Goal: Task Accomplishment & Management: Manage account settings

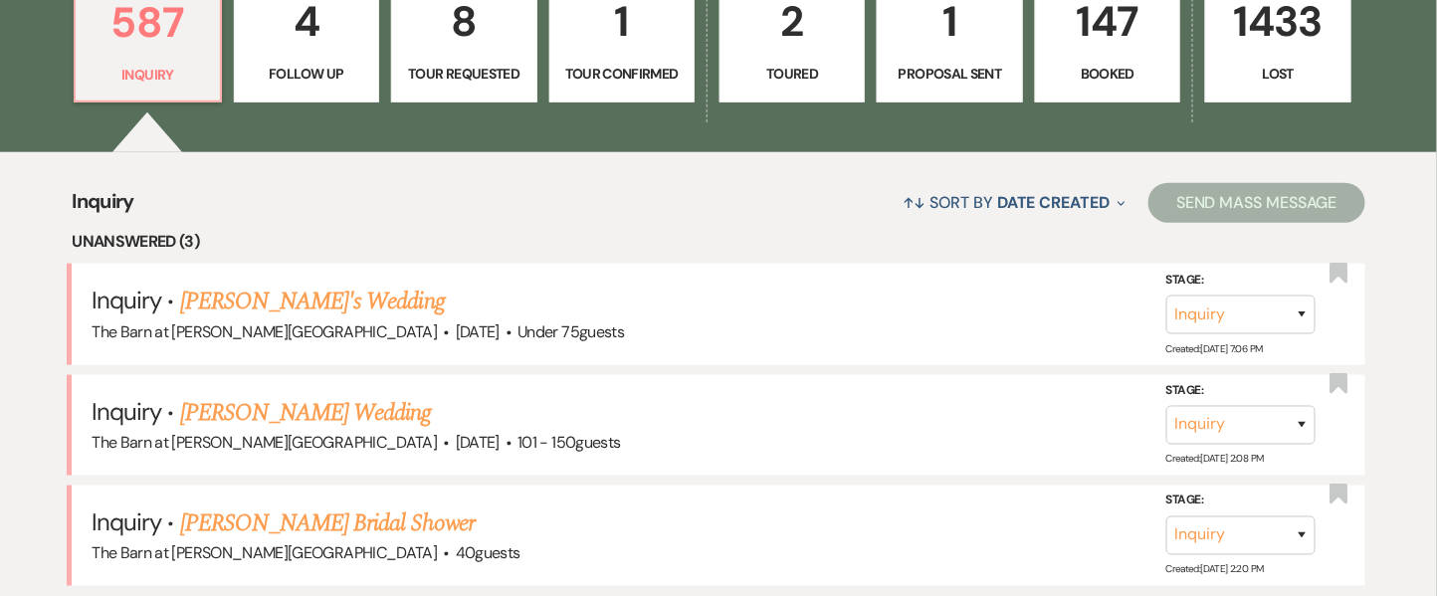
scroll to position [683, 0]
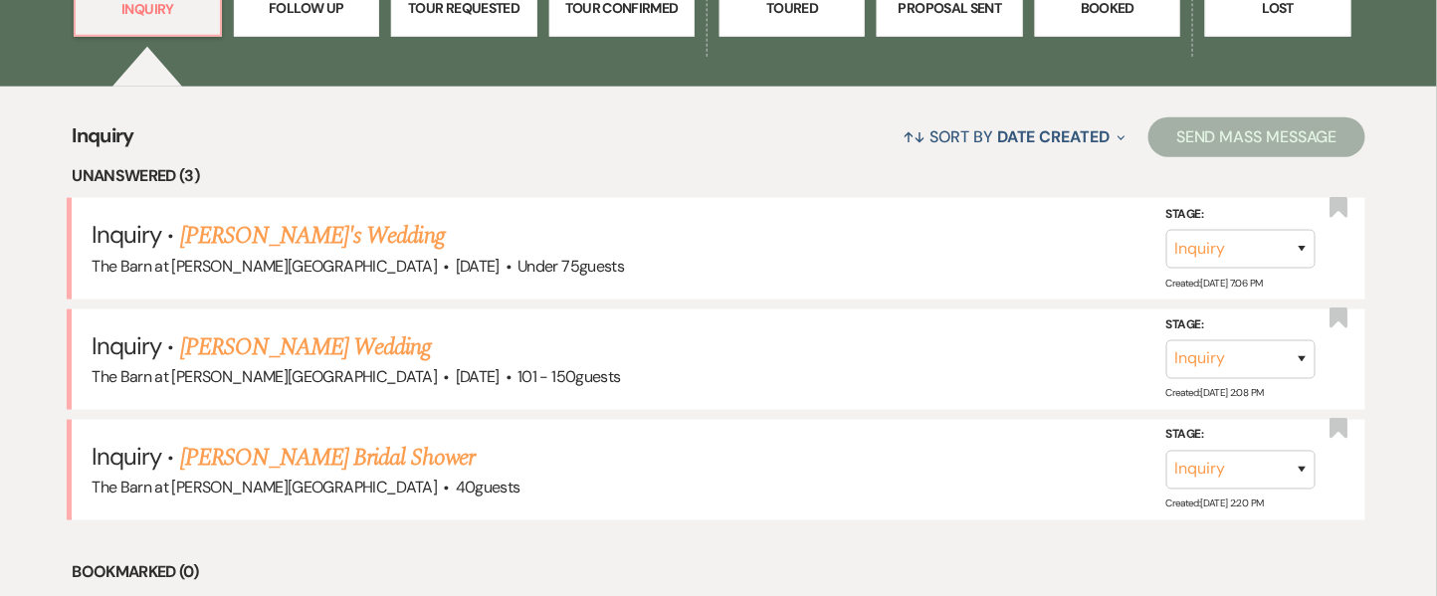
click at [1145, 4] on p "Booked" at bounding box center [1107, 8] width 119 height 22
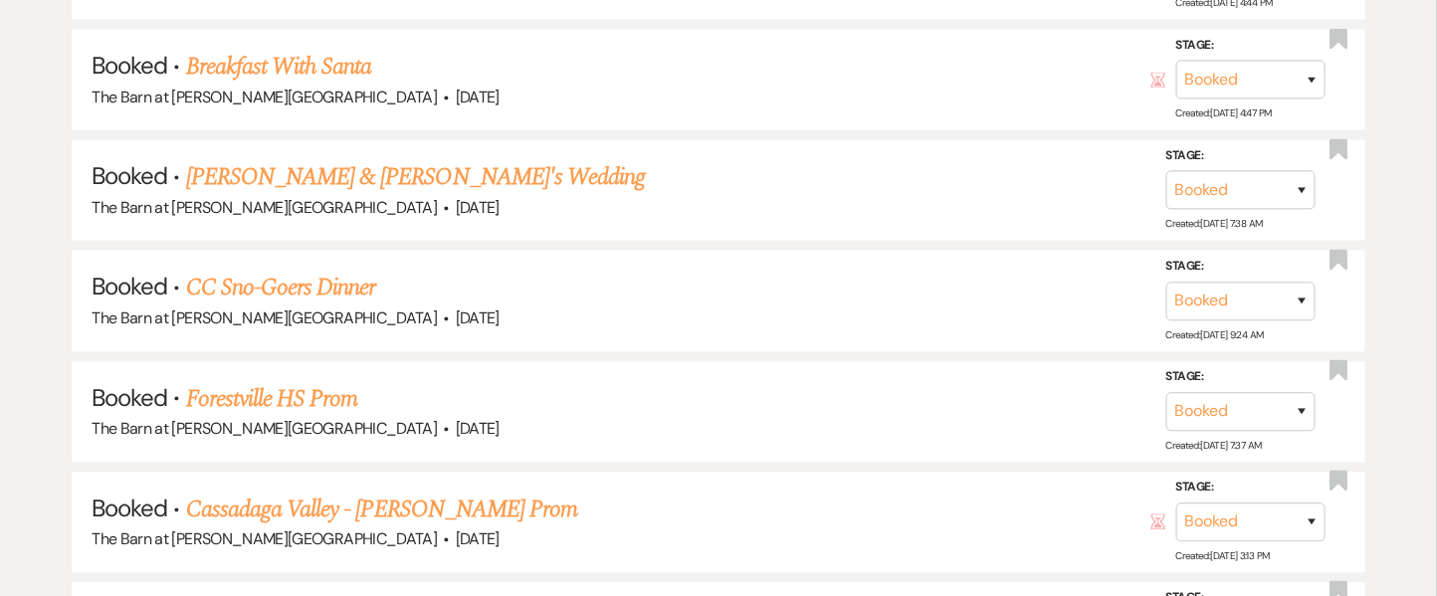
scroll to position [1725, 0]
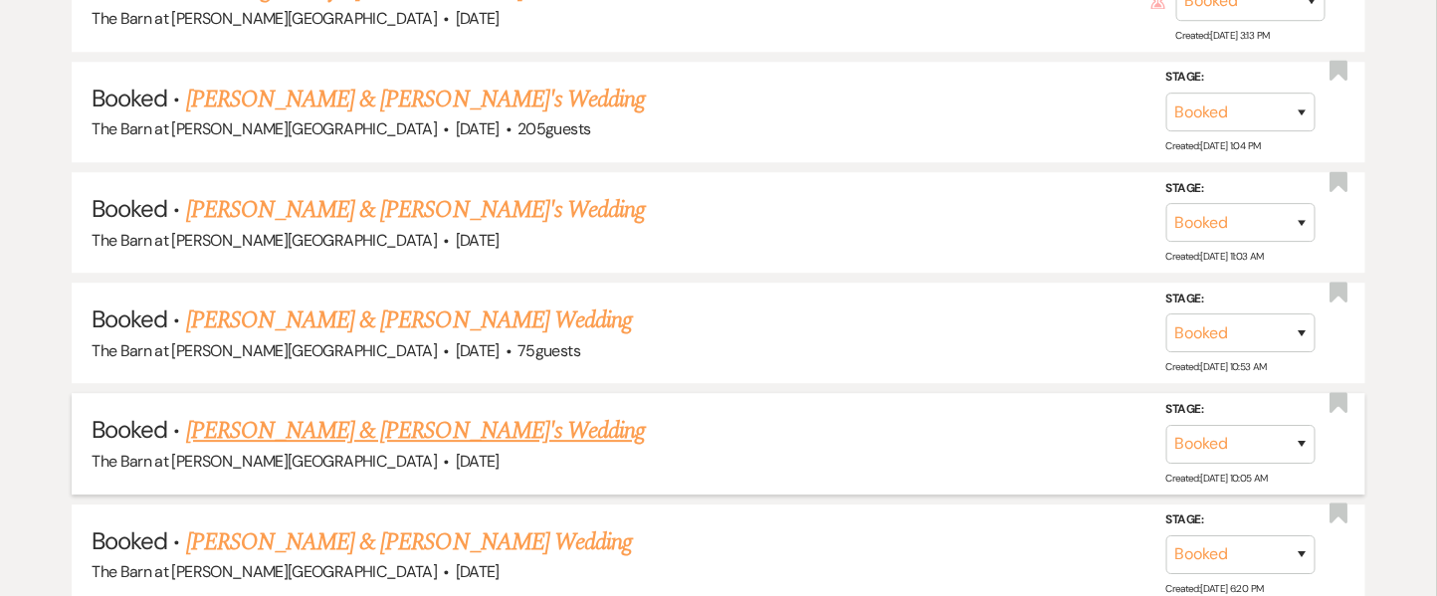
click at [127, 475] on li "Booked · [PERSON_NAME] & [PERSON_NAME]'s Wedding The Barn at [PERSON_NAME][GEOG…" at bounding box center [719, 443] width 1294 height 101
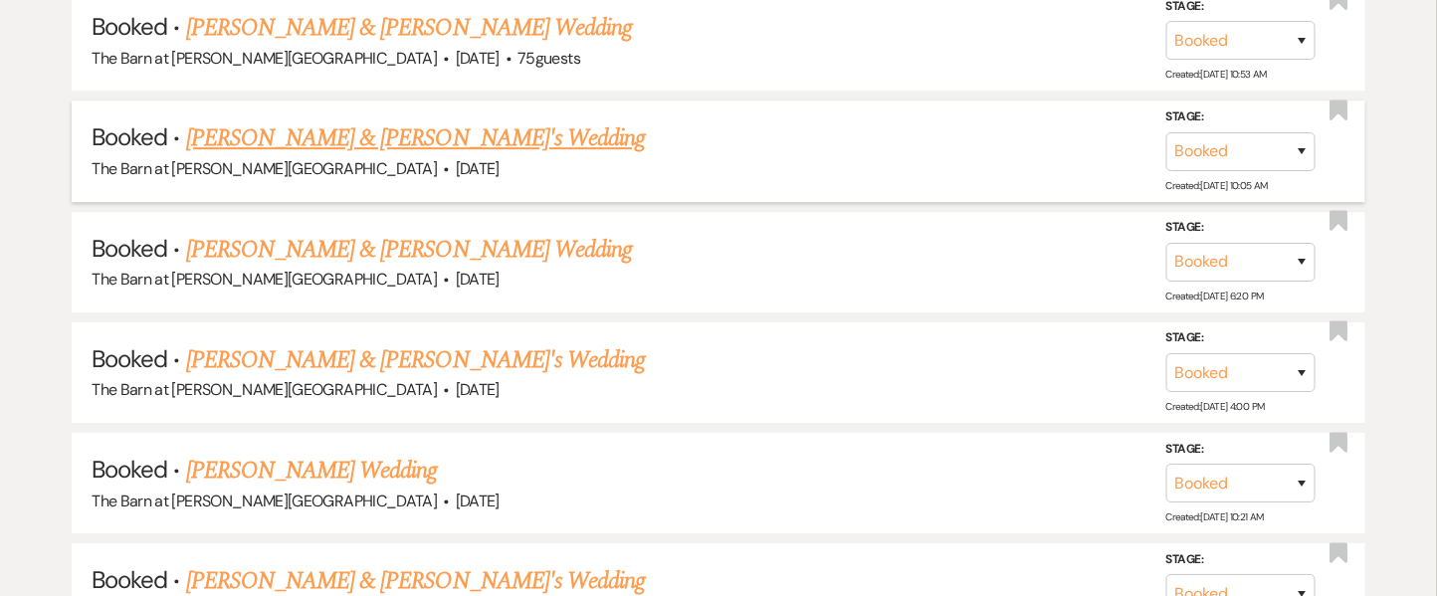
scroll to position [2021, 0]
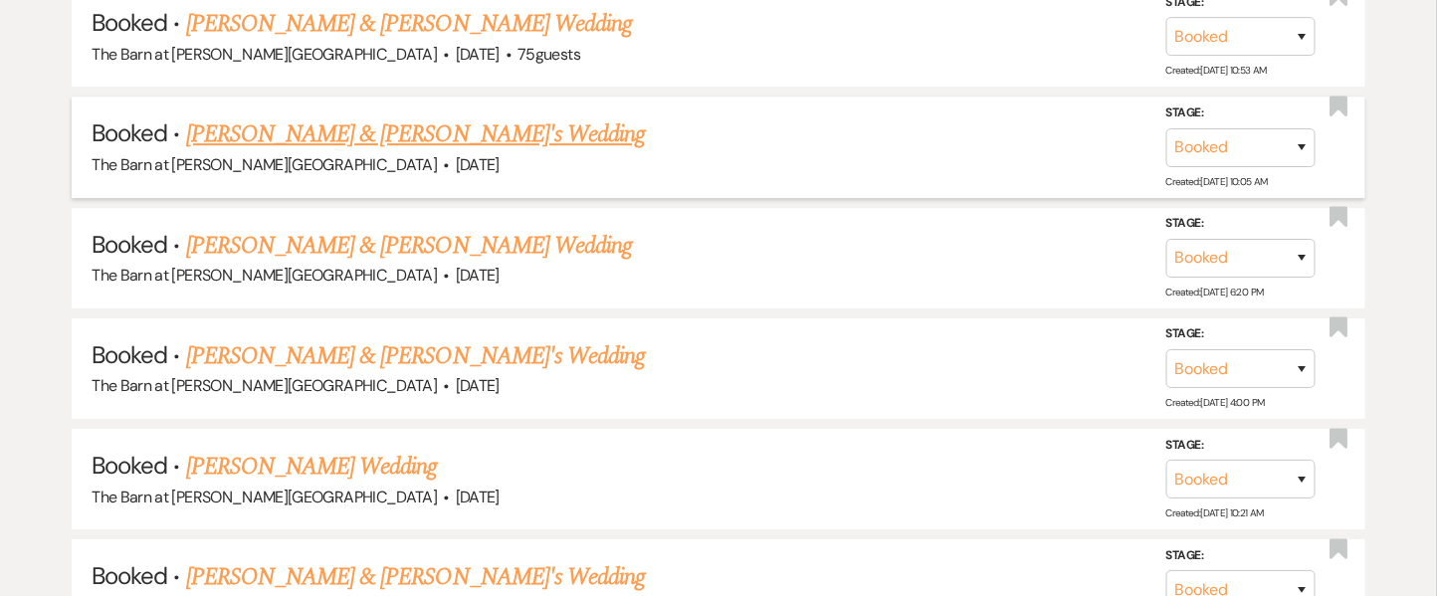
click at [310, 121] on link "[PERSON_NAME] & [PERSON_NAME]'s Wedding" at bounding box center [416, 134] width 460 height 36
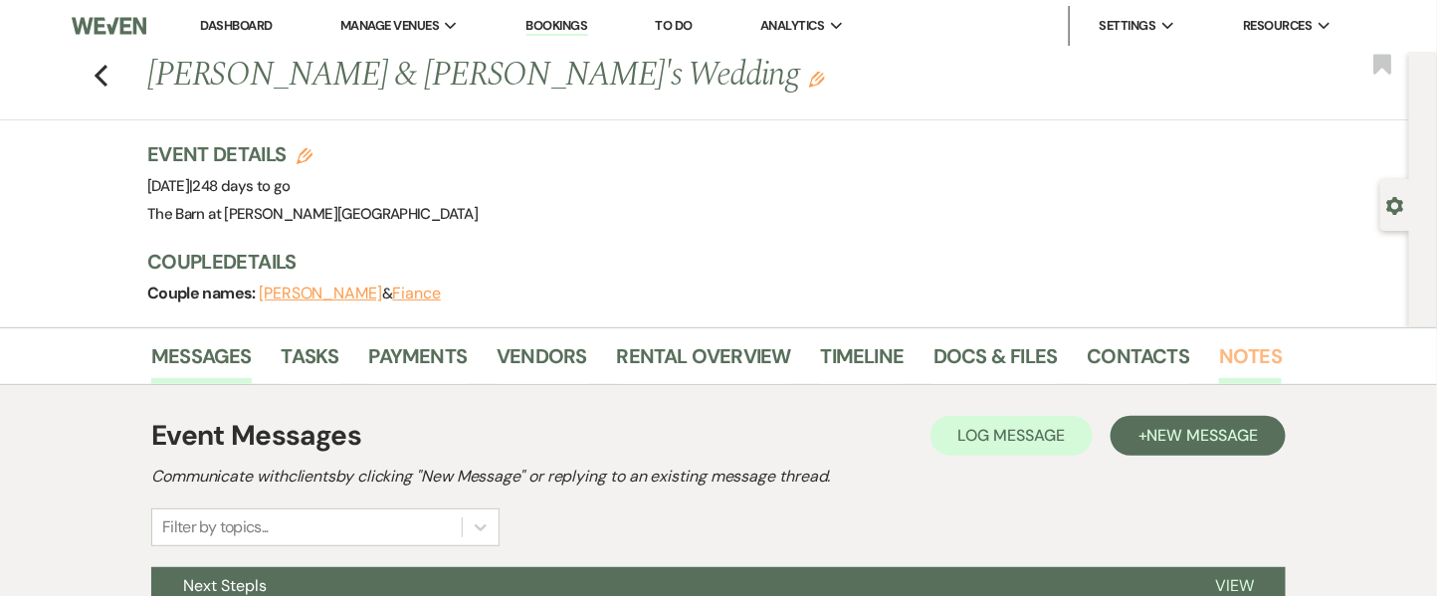
click at [1254, 344] on link "Notes" at bounding box center [1250, 362] width 63 height 44
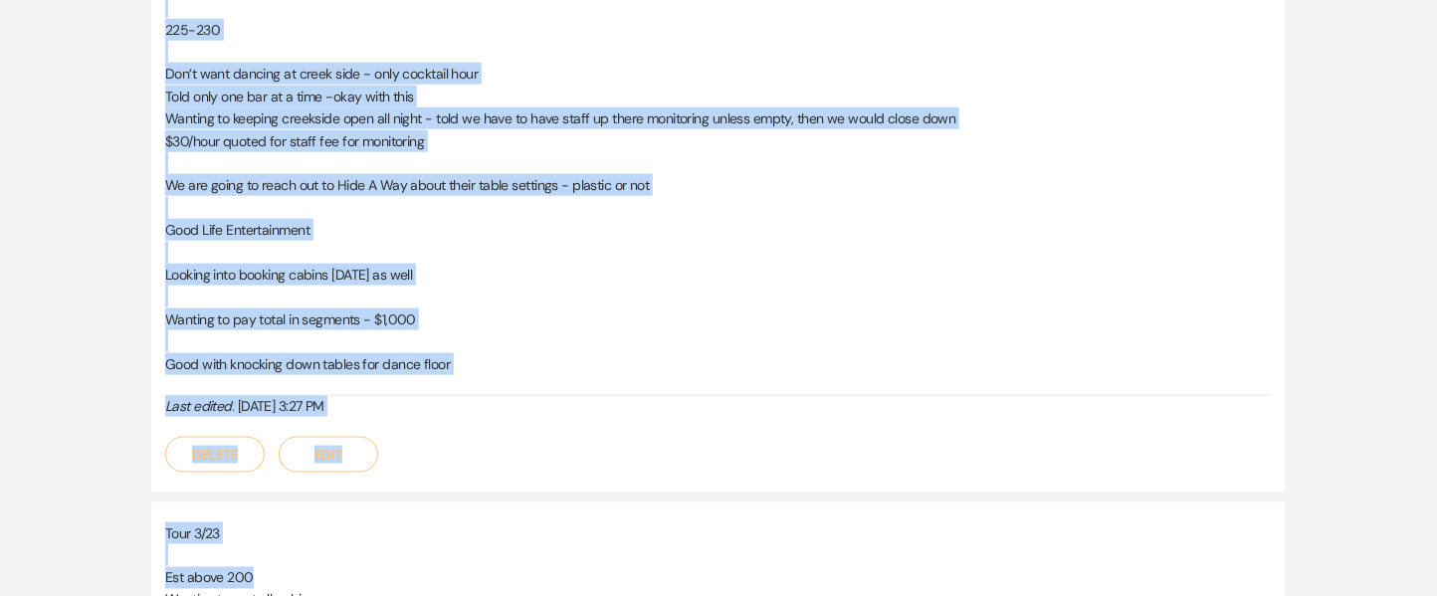
scroll to position [837, 0]
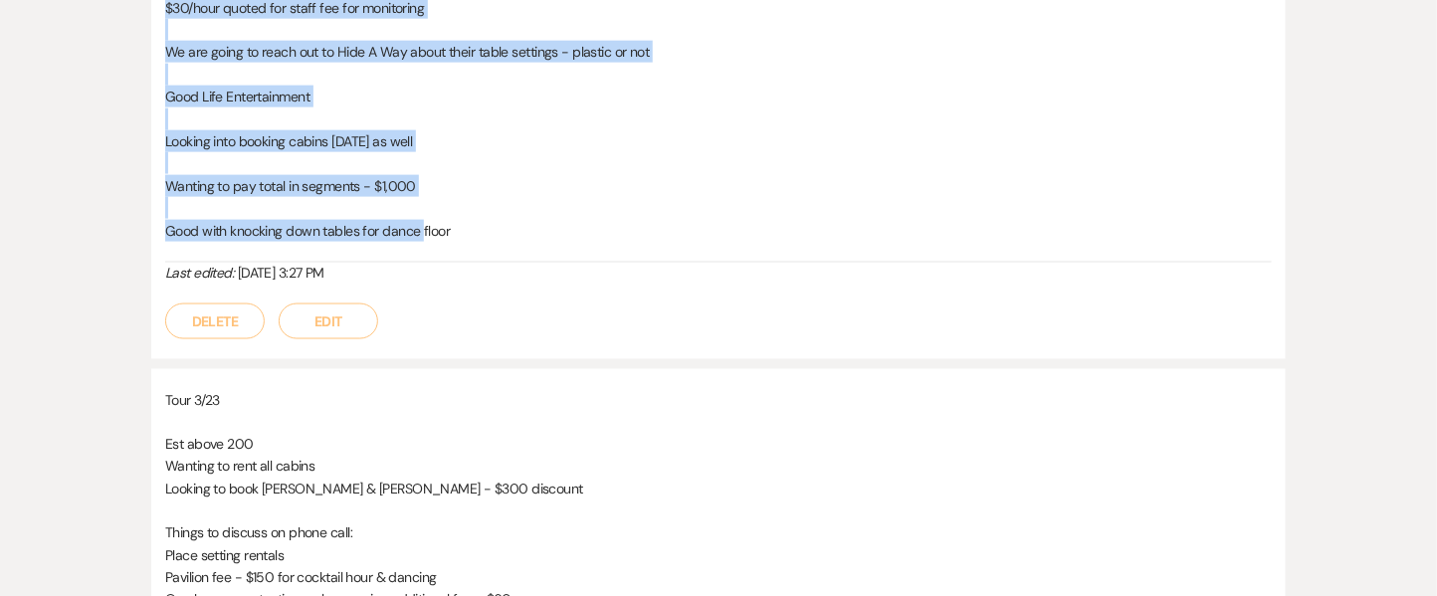
drag, startPoint x: 166, startPoint y: 145, endPoint x: 423, endPoint y: 254, distance: 278.8
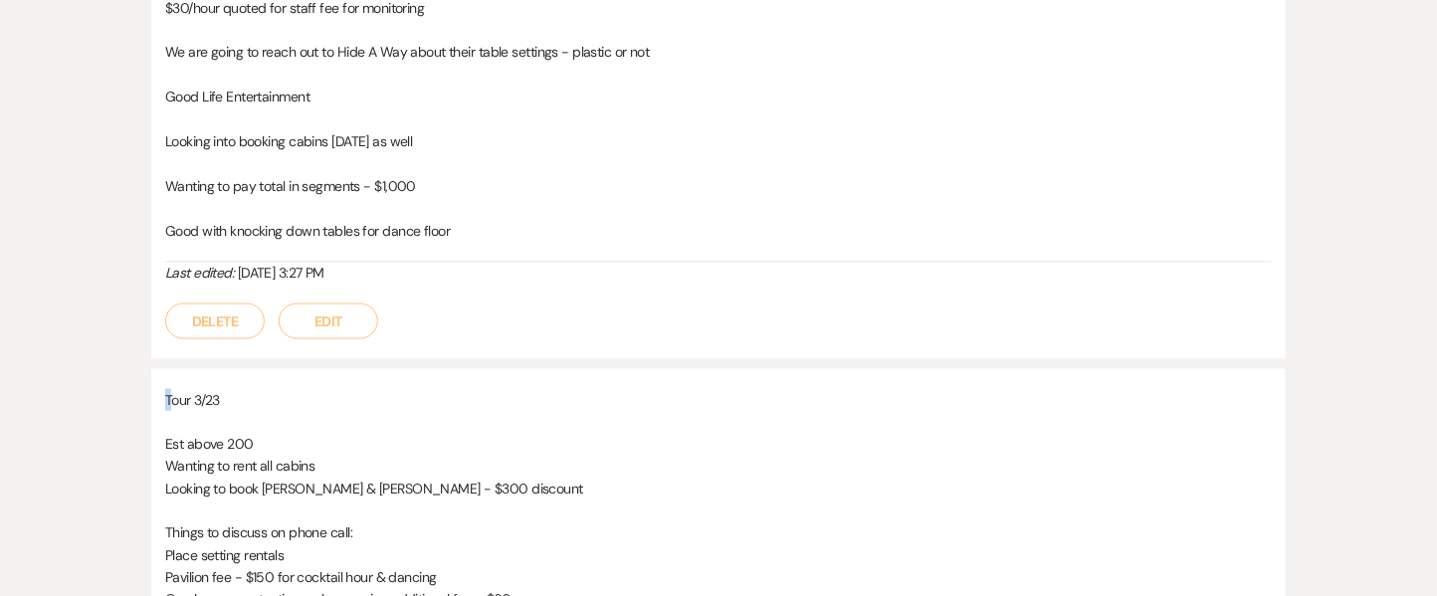
click at [171, 395] on p "Tour 3/23" at bounding box center [718, 400] width 1107 height 22
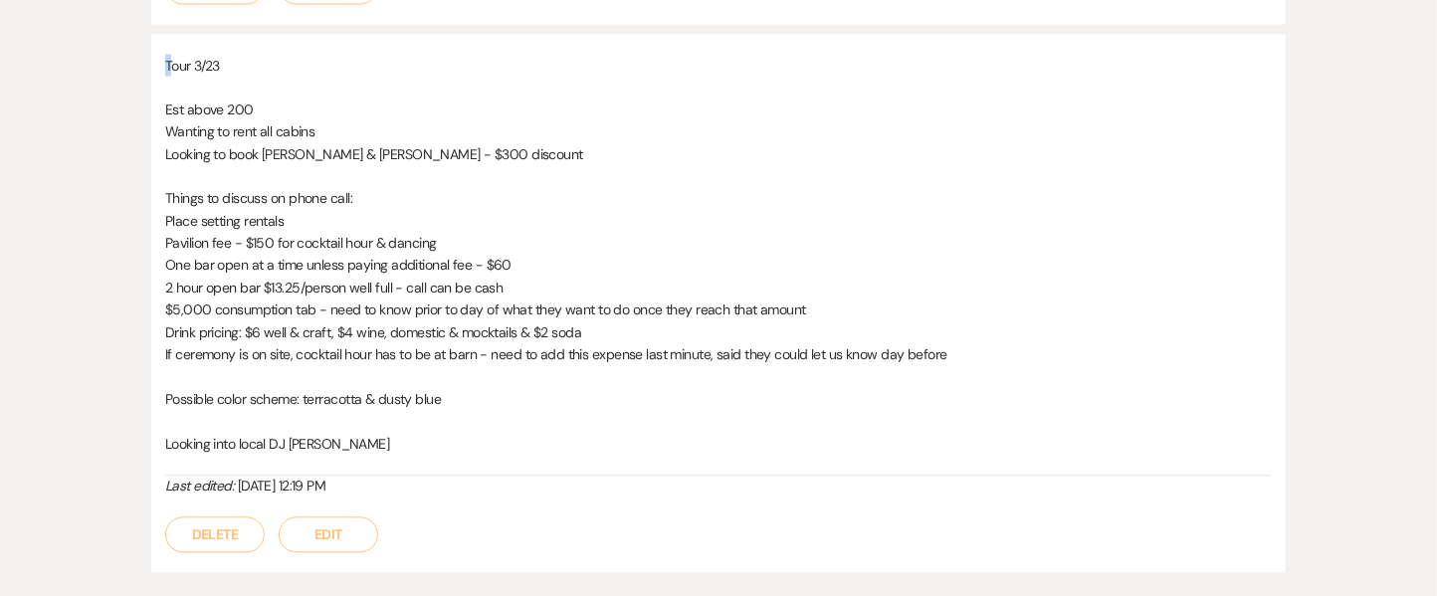
scroll to position [1140, 0]
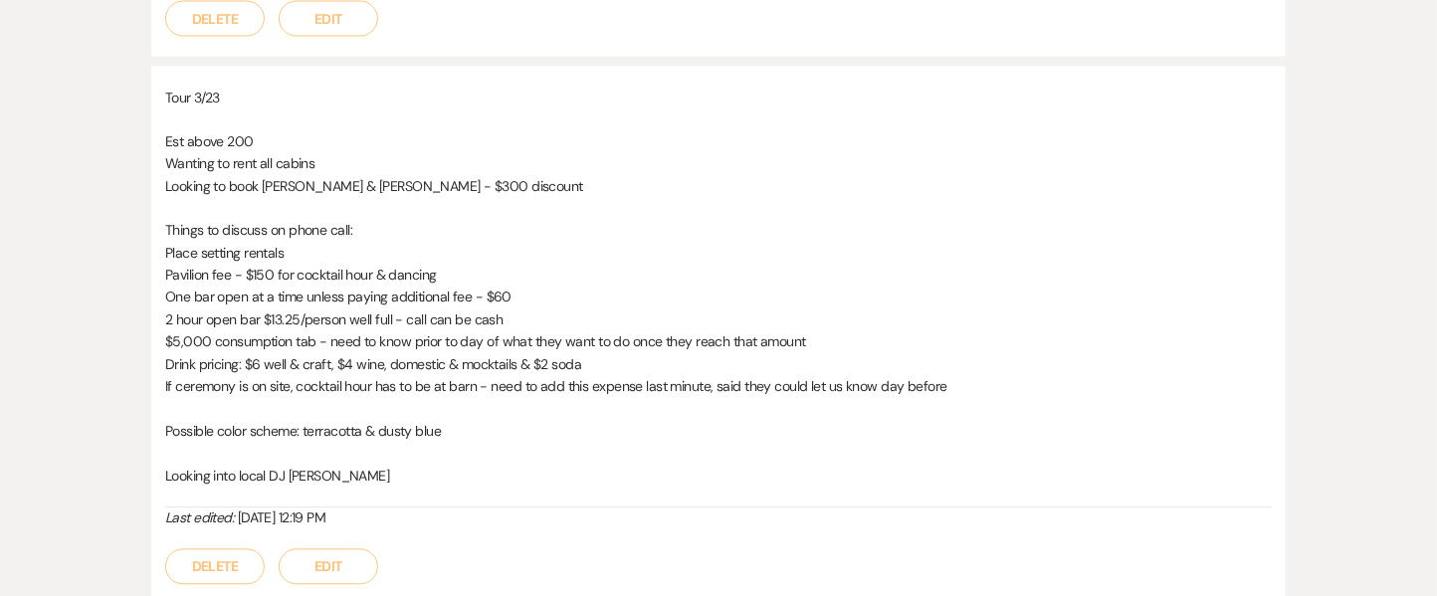
click at [151, 134] on div "Tour 3/23 Est above 200 Wanting to rent all cabins Looking to book [PERSON_NAME…" at bounding box center [718, 336] width 1135 height 538
drag, startPoint x: 168, startPoint y: 96, endPoint x: 264, endPoint y: 127, distance: 100.7
click at [264, 127] on div "Tour 3/23 Est above 200 Wanting to rent all cabins Looking to book [PERSON_NAME…" at bounding box center [718, 298] width 1107 height 422
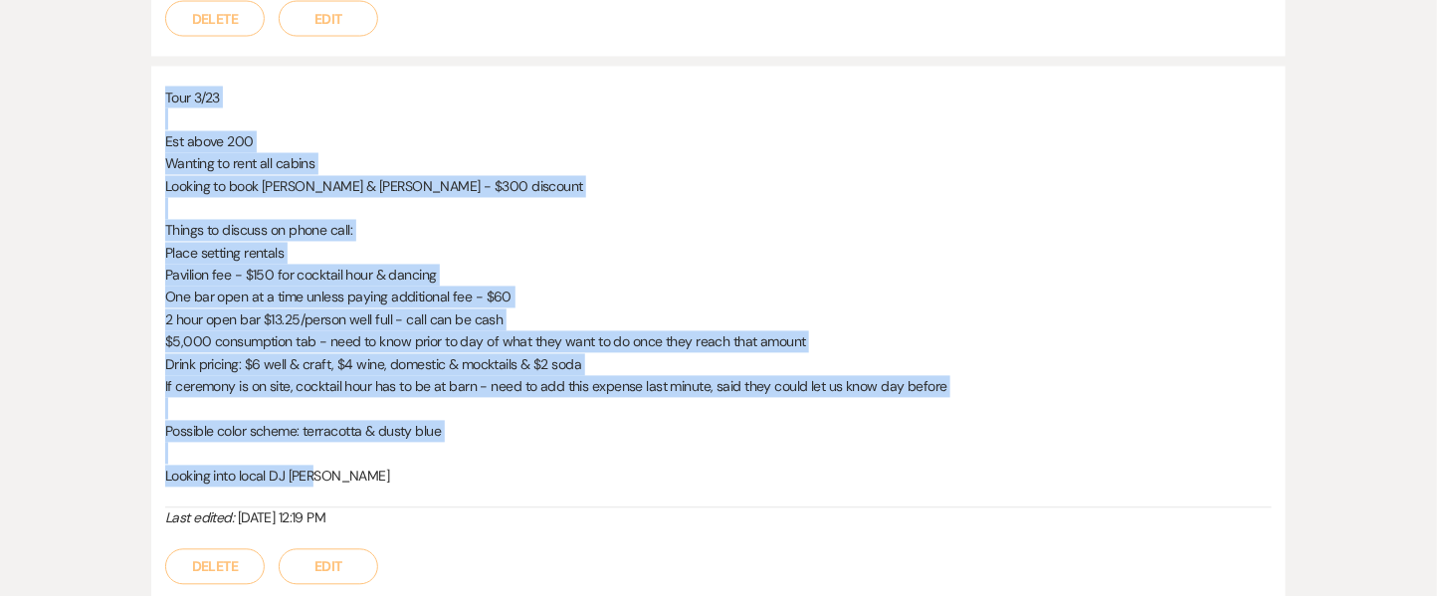
drag, startPoint x: 168, startPoint y: 94, endPoint x: 372, endPoint y: 472, distance: 429.7
click at [372, 472] on div "Tour 3/23 Est above 200 Wanting to rent all cabins Looking to book [PERSON_NAME…" at bounding box center [718, 298] width 1107 height 422
copy div "Tour 3/23 Est above 200 Wanting to rent all cabins Looking to book [PERSON_NAME…"
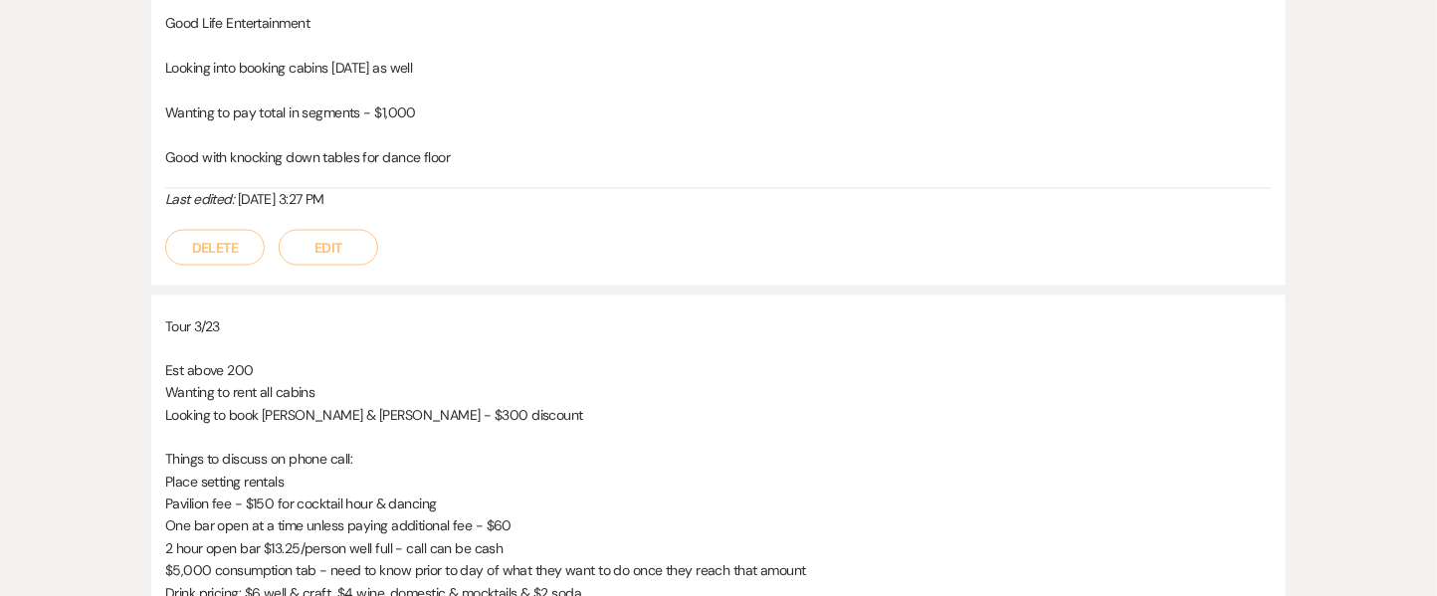
scroll to position [847, 0]
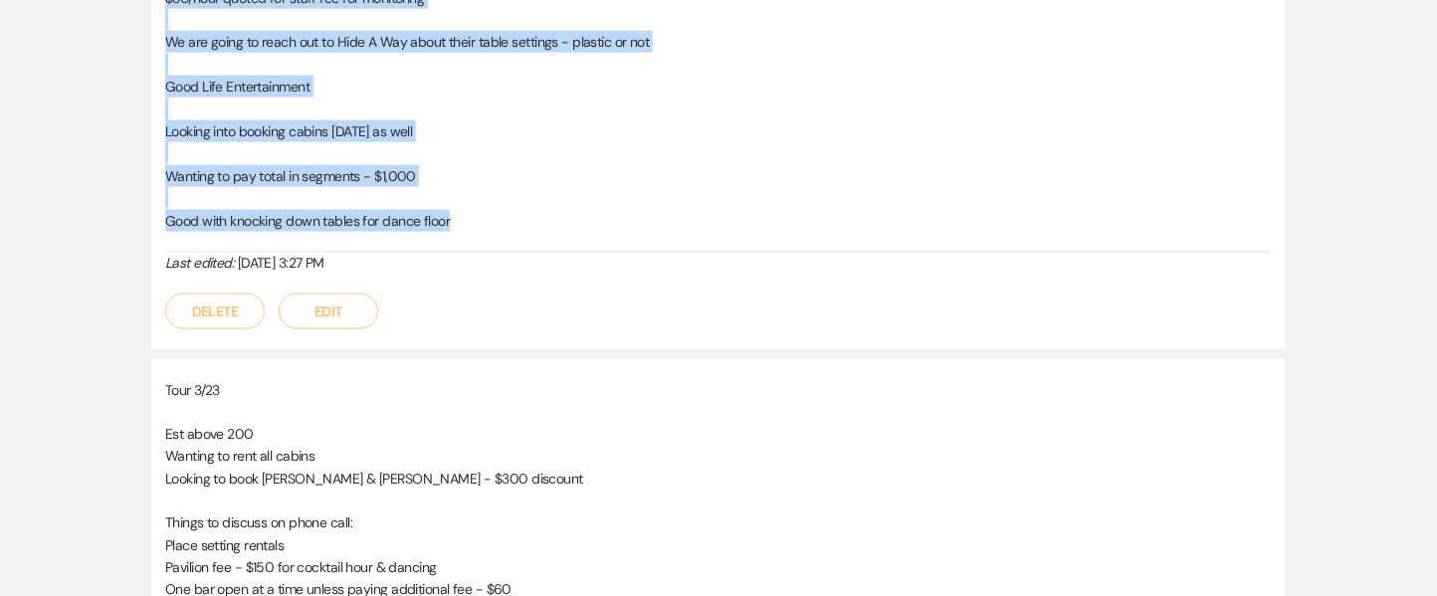
drag, startPoint x: 168, startPoint y: 148, endPoint x: 468, endPoint y: 225, distance: 309.2
copy div "Phone Call 3/27: Send ceremony fee in email not proposal Cocktail hour open bar…"
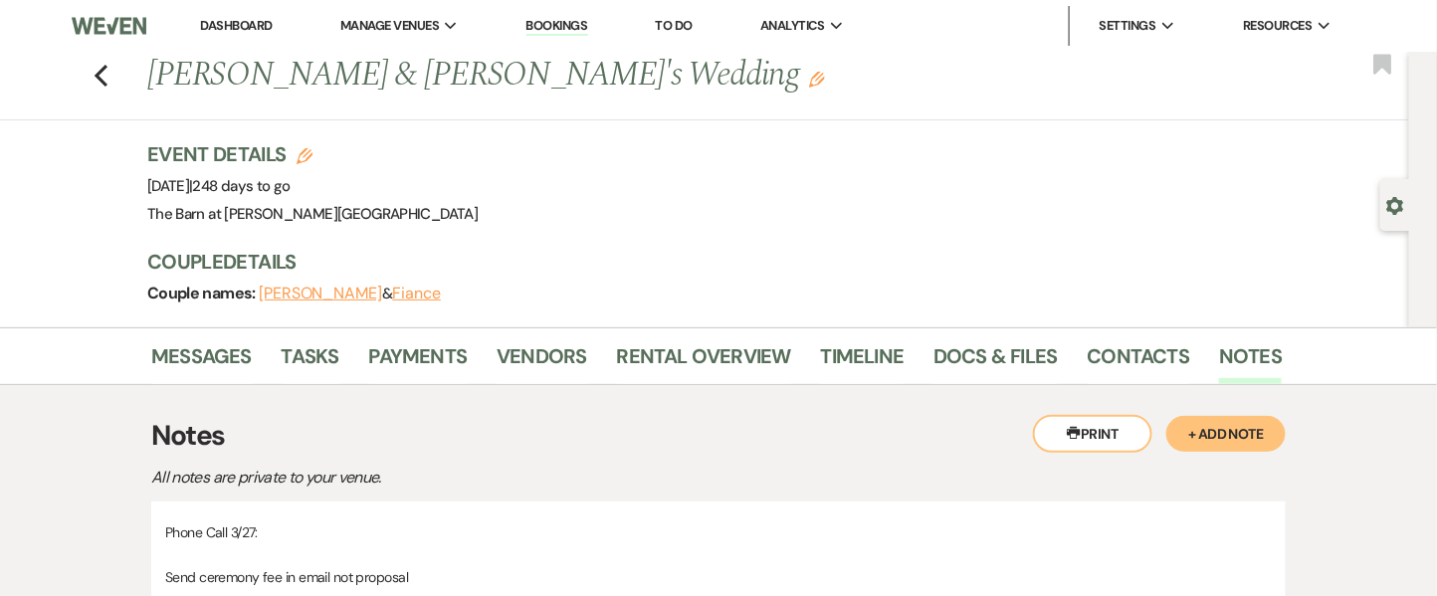
click at [195, 343] on link "Messages" at bounding box center [201, 362] width 101 height 44
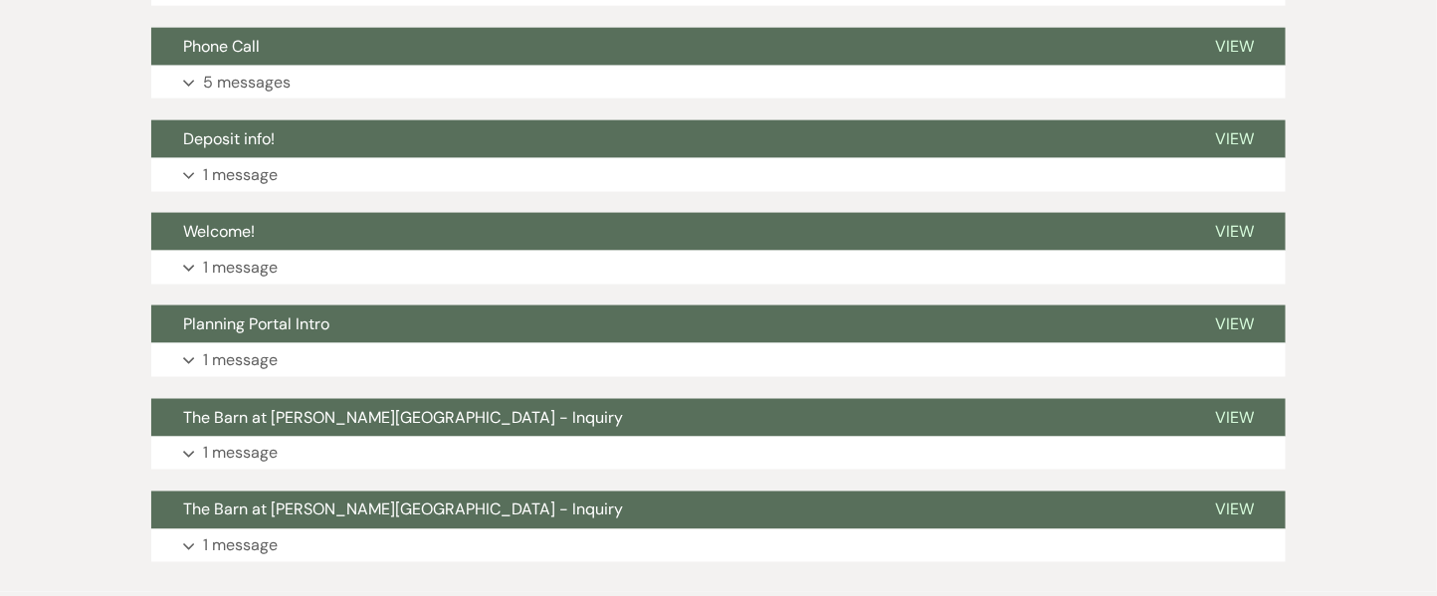
scroll to position [808, 0]
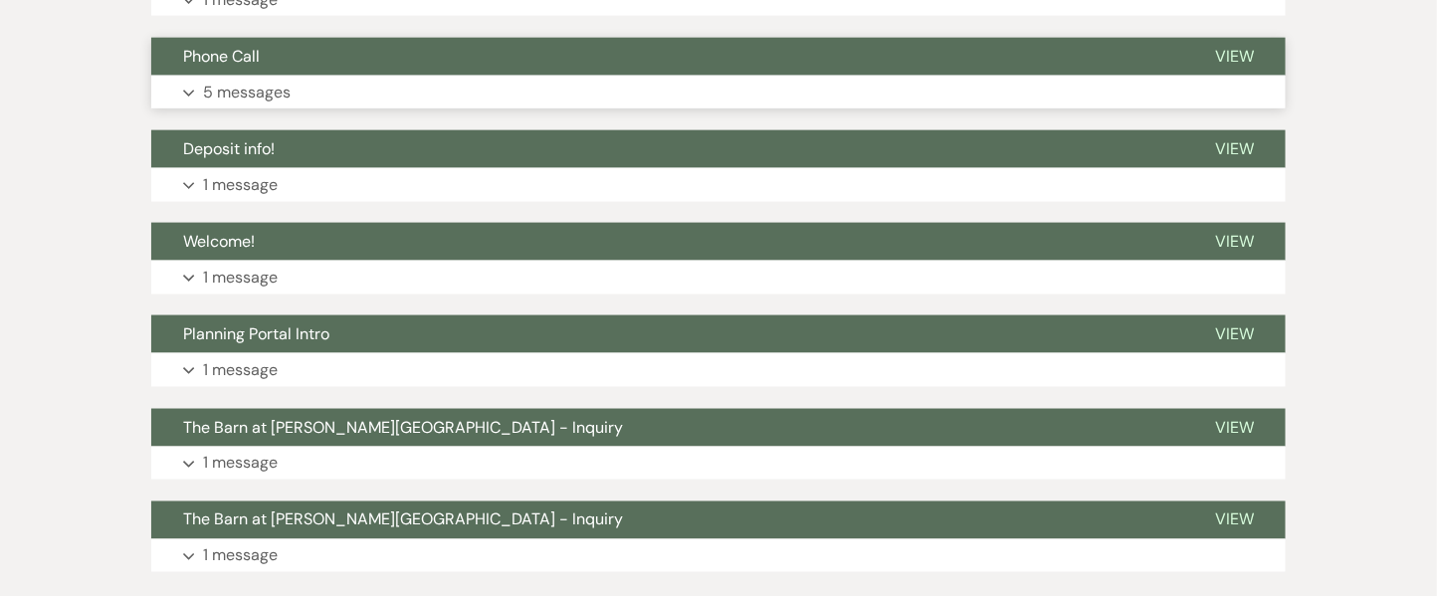
click at [248, 80] on p "5 messages" at bounding box center [247, 93] width 88 height 26
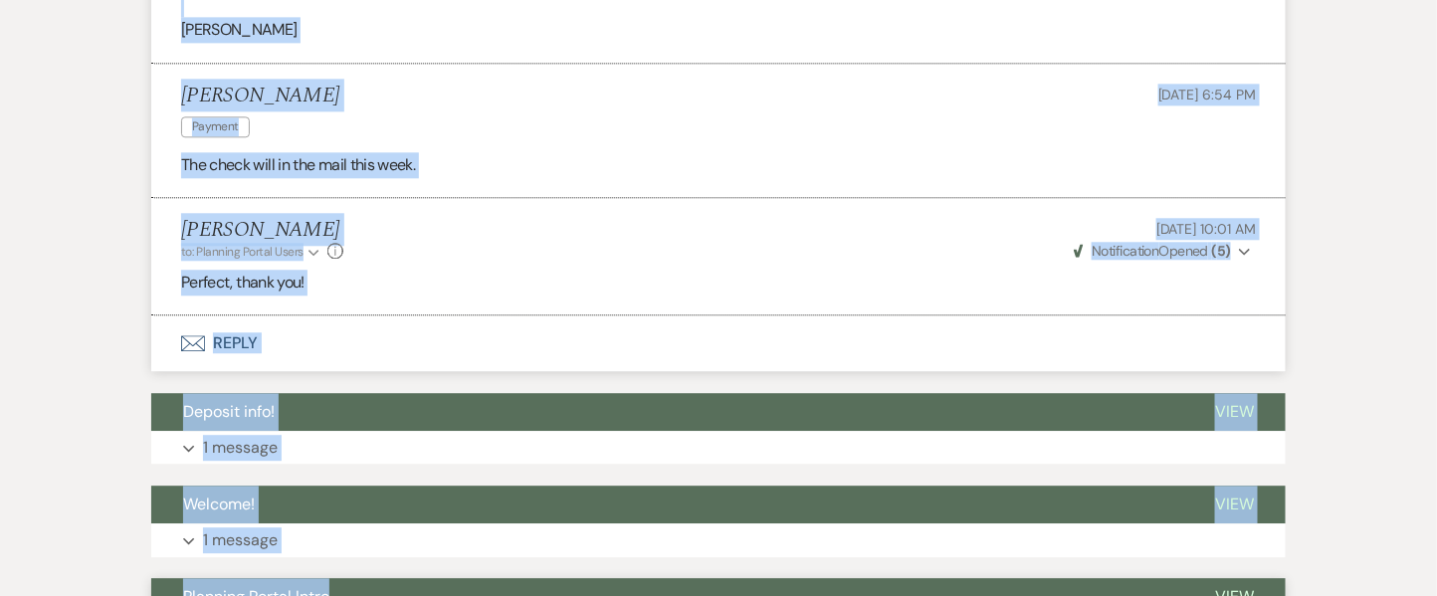
scroll to position [1621, 0]
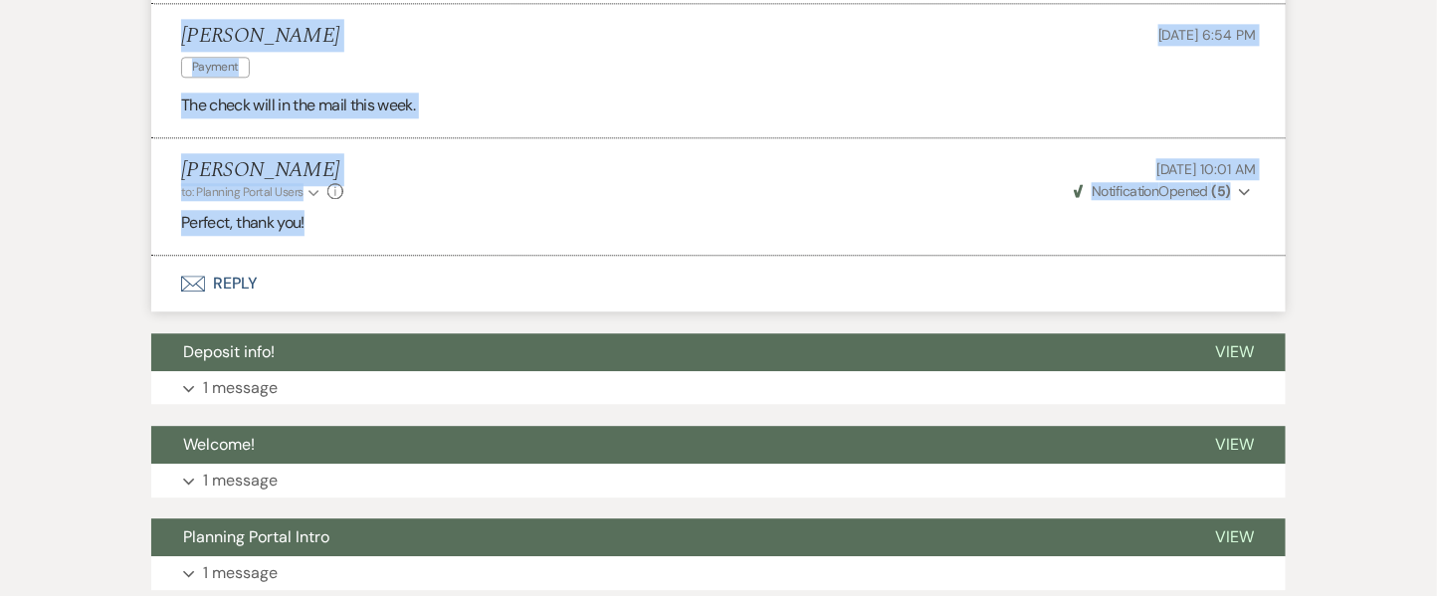
drag, startPoint x: 185, startPoint y: 101, endPoint x: 821, endPoint y: 218, distance: 646.7
copy ul "[PERSON_NAME] to: Planning Portal Users Expand Info [DATE] 2:37 PM Weven Check …"
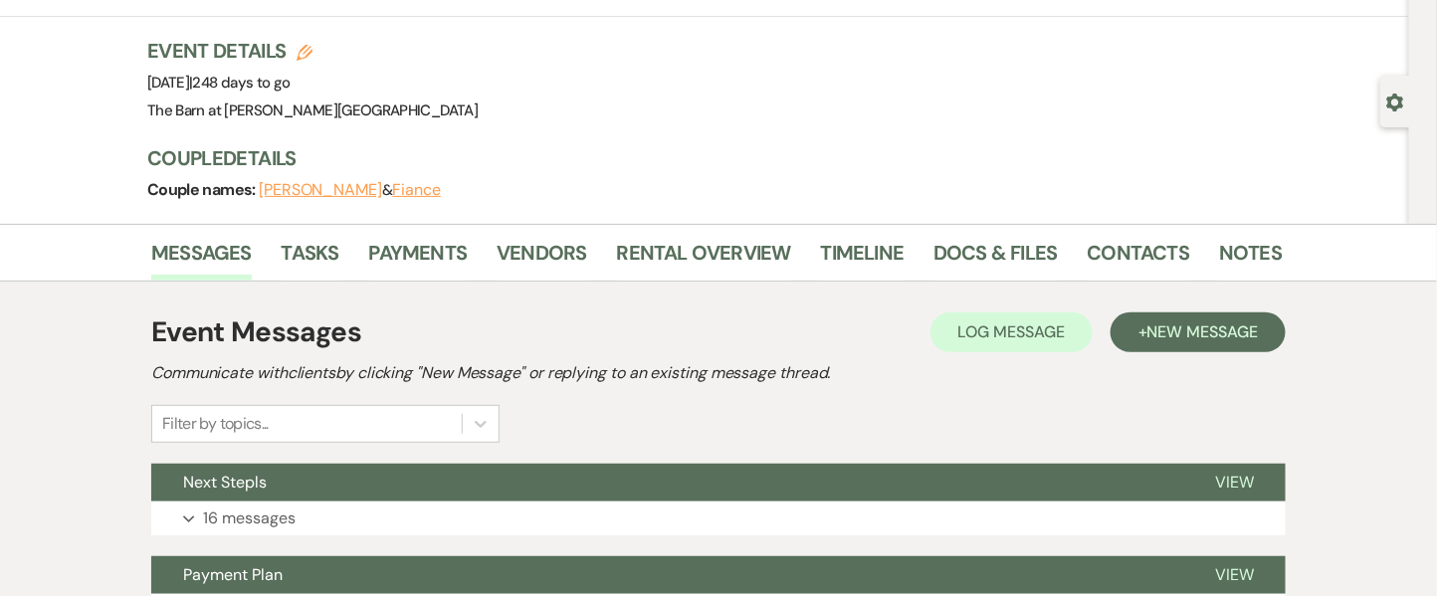
scroll to position [0, 0]
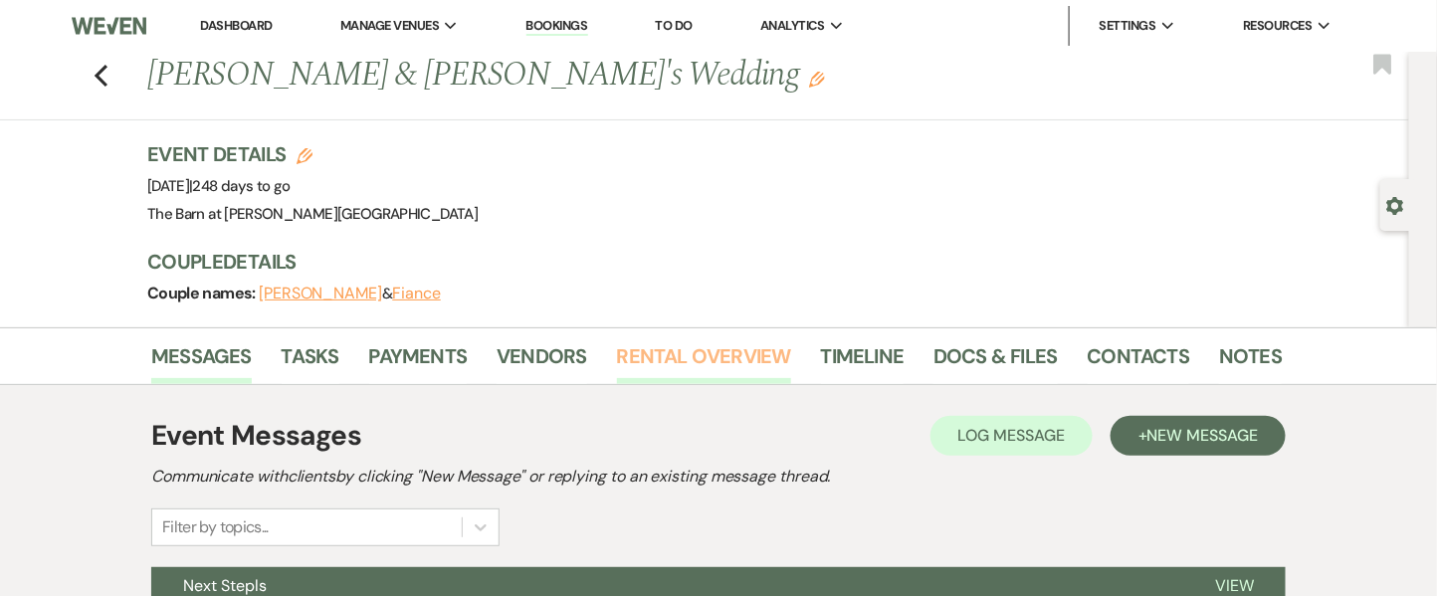
click at [650, 347] on link "Rental Overview" at bounding box center [704, 362] width 174 height 44
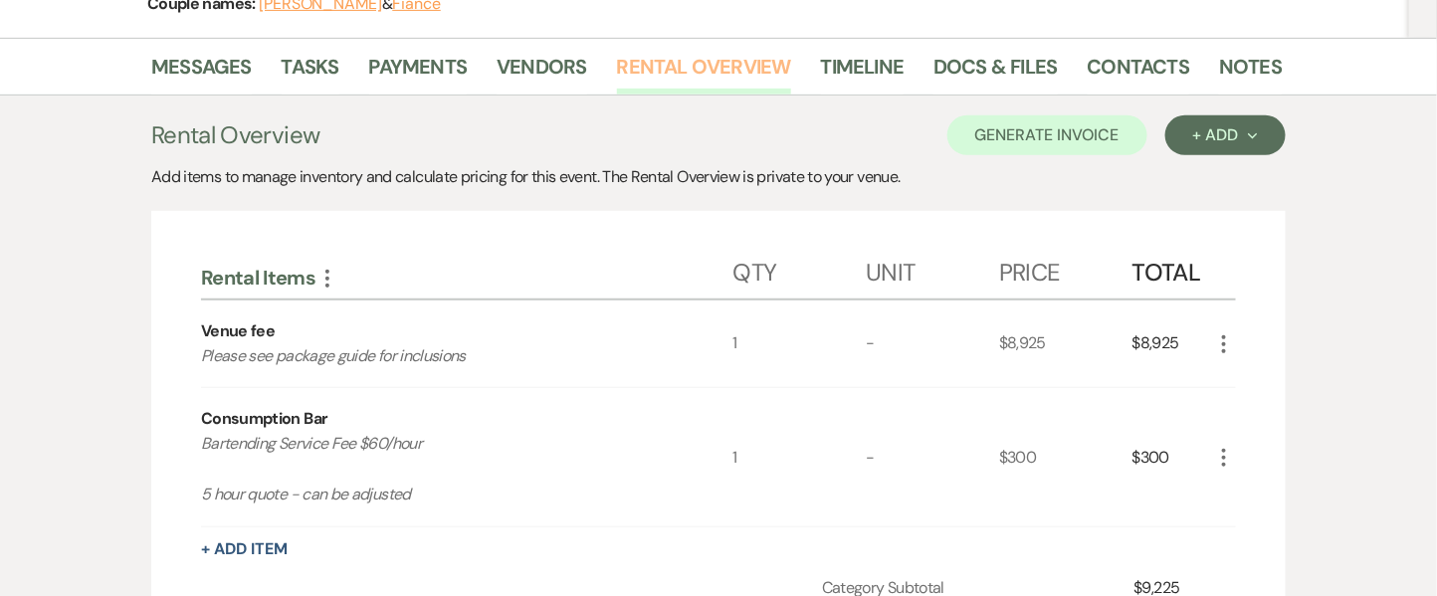
scroll to position [296, 0]
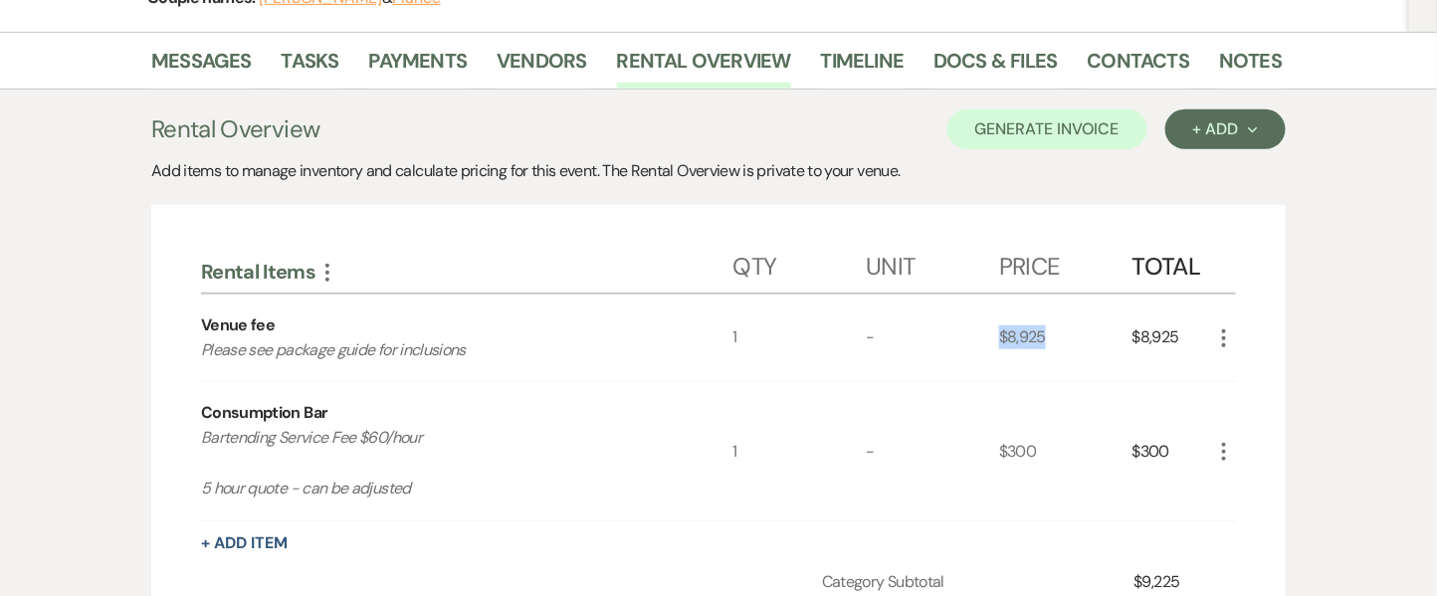
drag, startPoint x: 1057, startPoint y: 341, endPoint x: 1000, endPoint y: 329, distance: 58.0
click at [1000, 329] on div "$8,925" at bounding box center [1065, 339] width 133 height 88
copy div "$8,925"
drag, startPoint x: 200, startPoint y: 410, endPoint x: 456, endPoint y: 481, distance: 265.4
click at [456, 481] on div "Consumption Bar Bartending Service Fee $60/hour 5 hour quote - can be adjusted" at bounding box center [467, 451] width 532 height 138
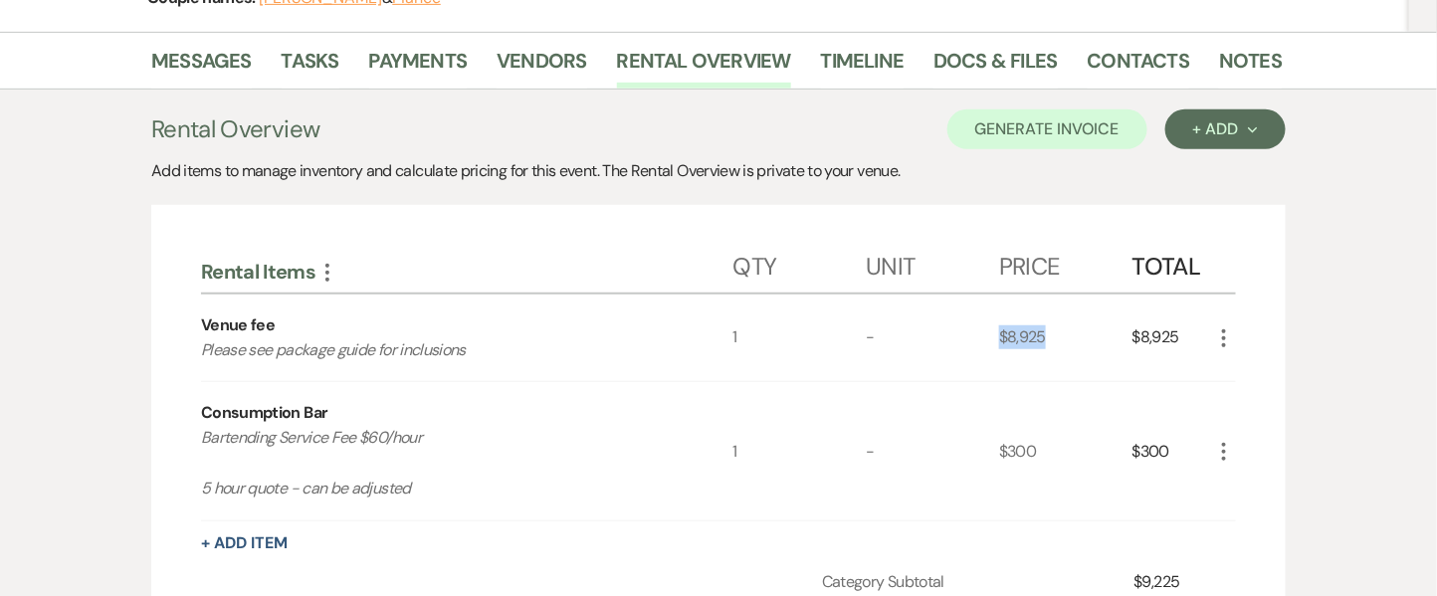
copy div "Consumption Bar Bartending Service Fee $60/hour 5 hour quote - can be adjusted"
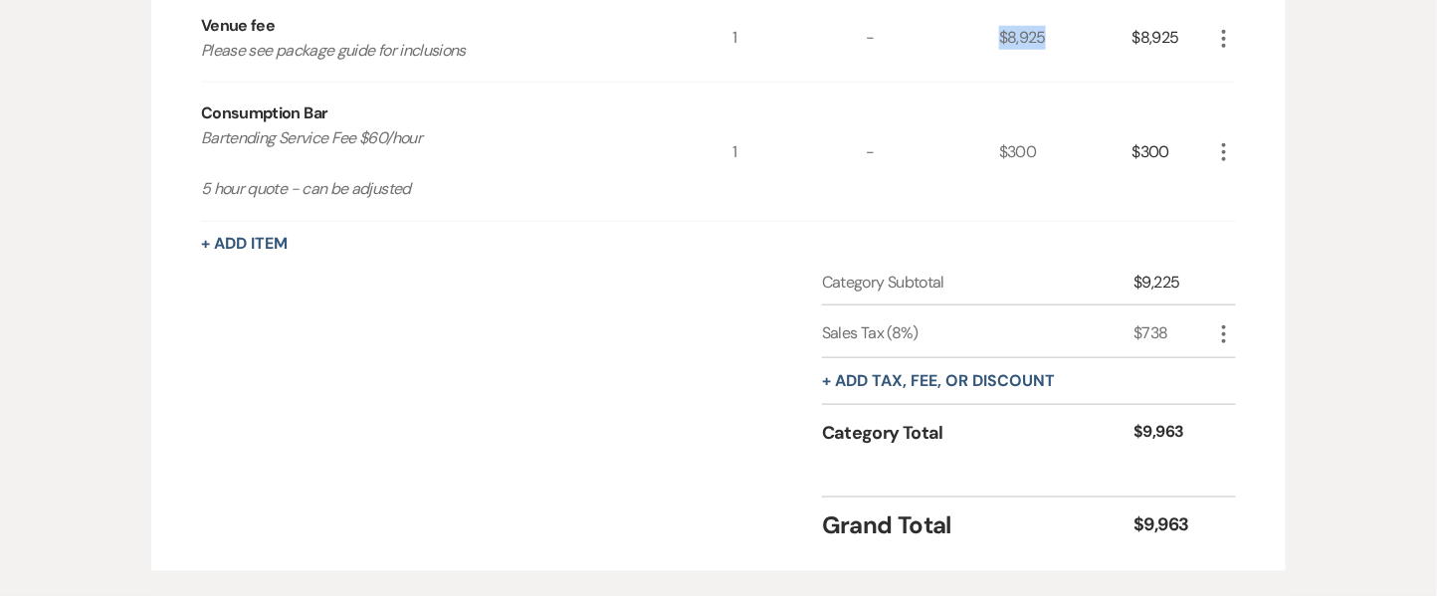
scroll to position [75, 0]
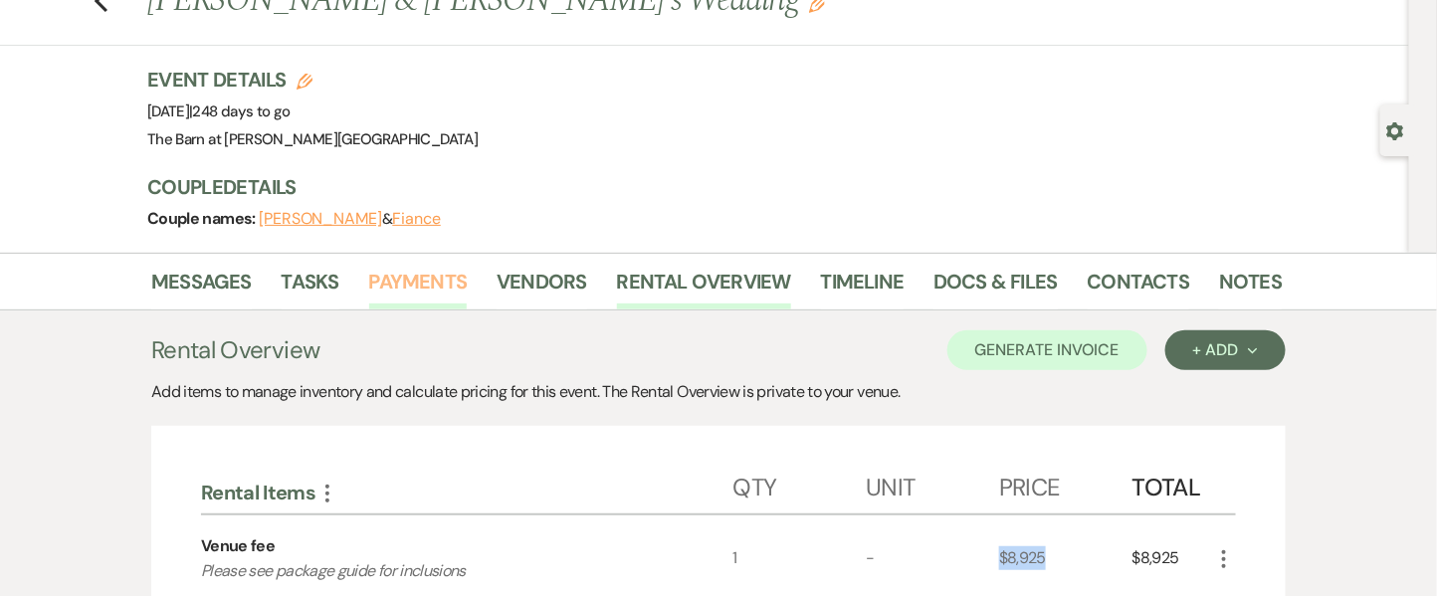
click at [454, 283] on link "Payments" at bounding box center [418, 288] width 99 height 44
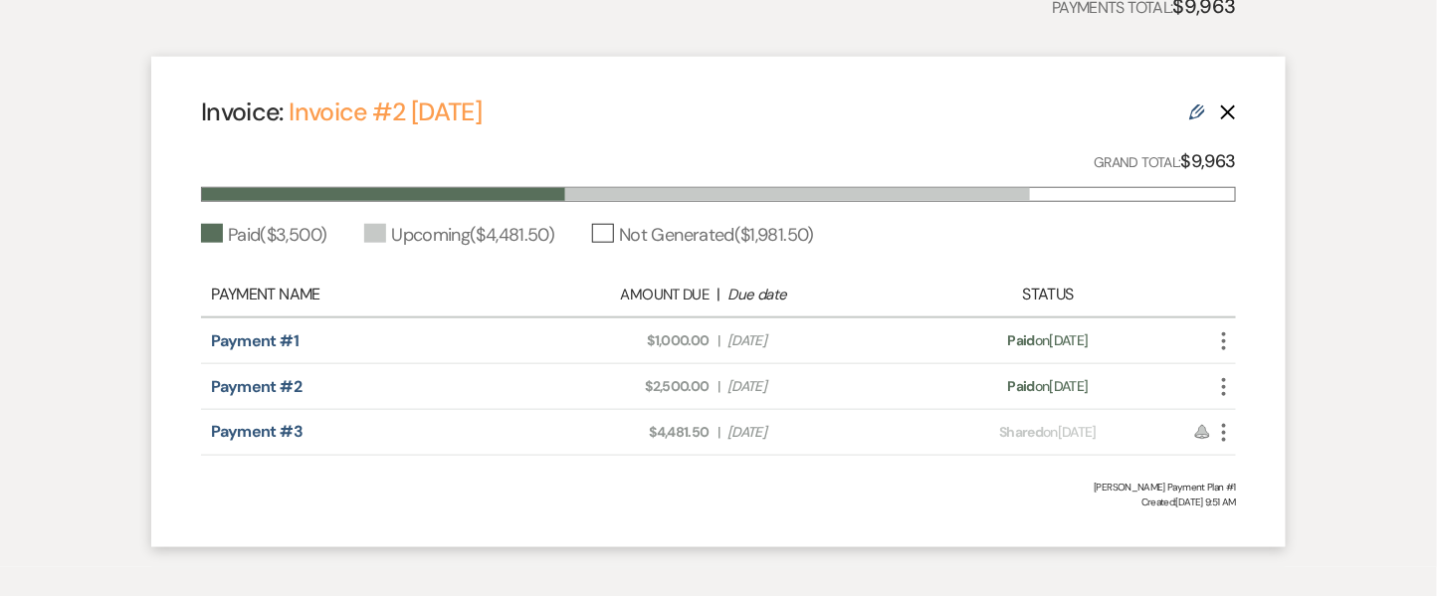
scroll to position [526, 0]
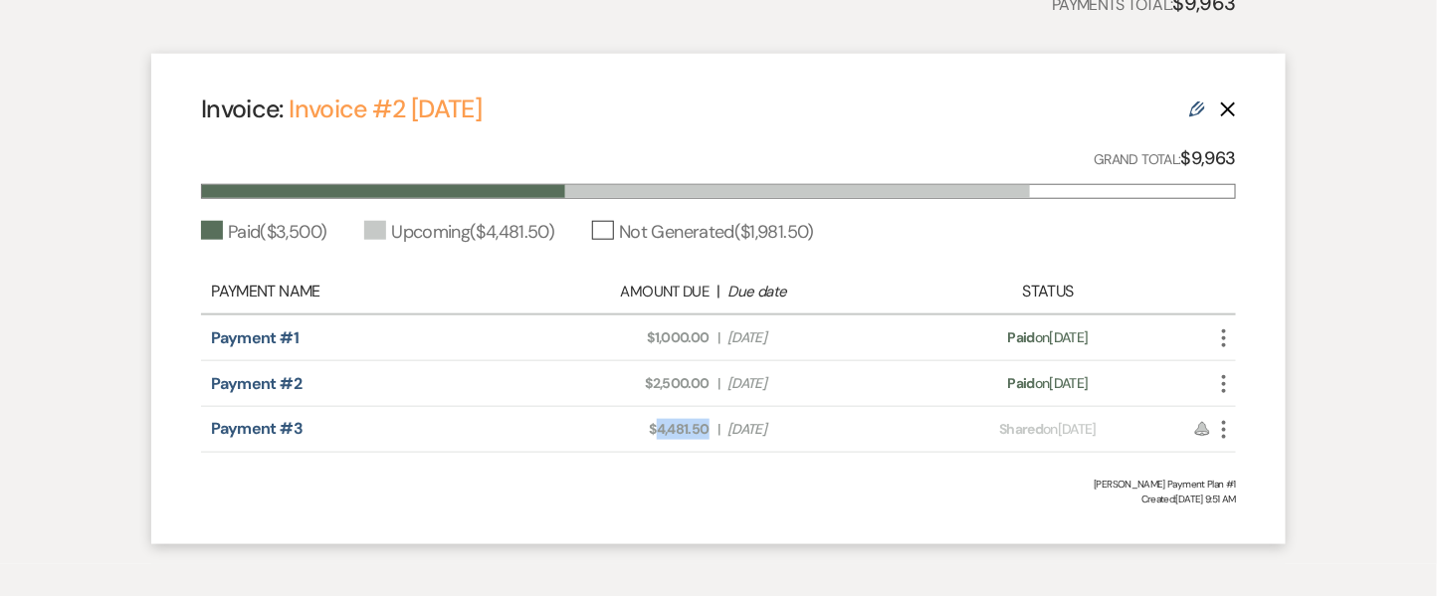
drag, startPoint x: 712, startPoint y: 423, endPoint x: 656, endPoint y: 424, distance: 55.7
click at [656, 424] on div "Amount Due: $4,481.50 | Due Date [DATE]" at bounding box center [719, 429] width 406 height 21
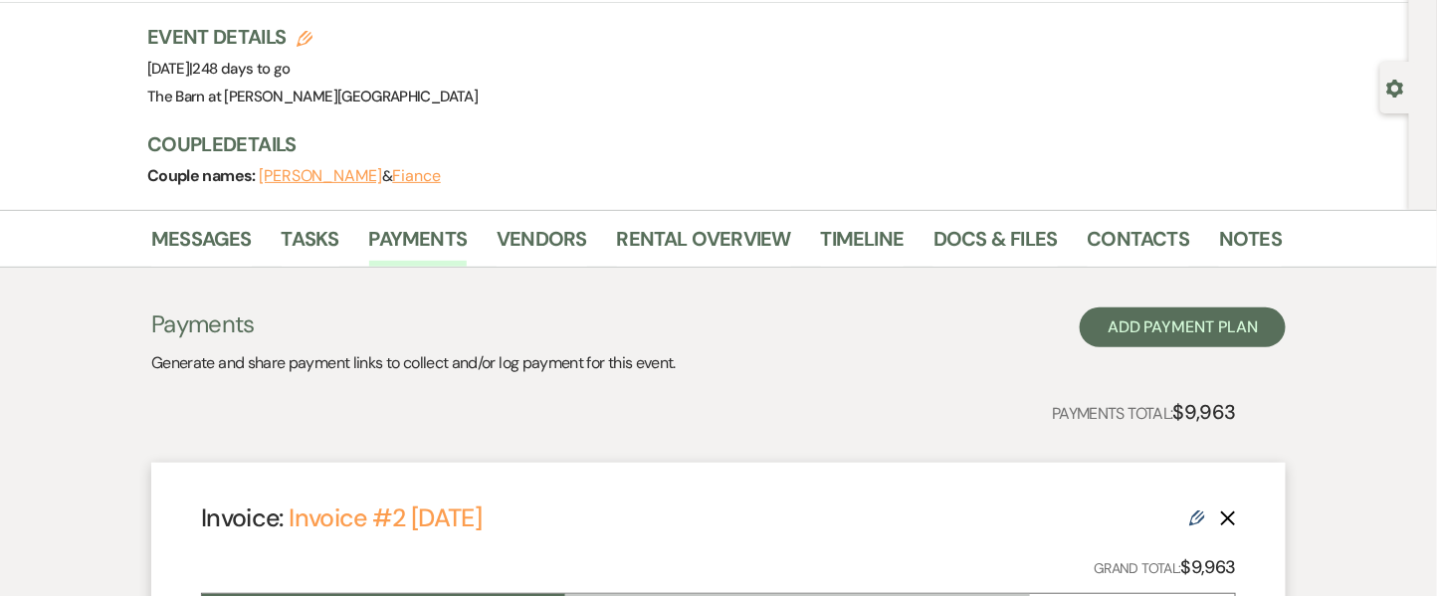
scroll to position [114, 0]
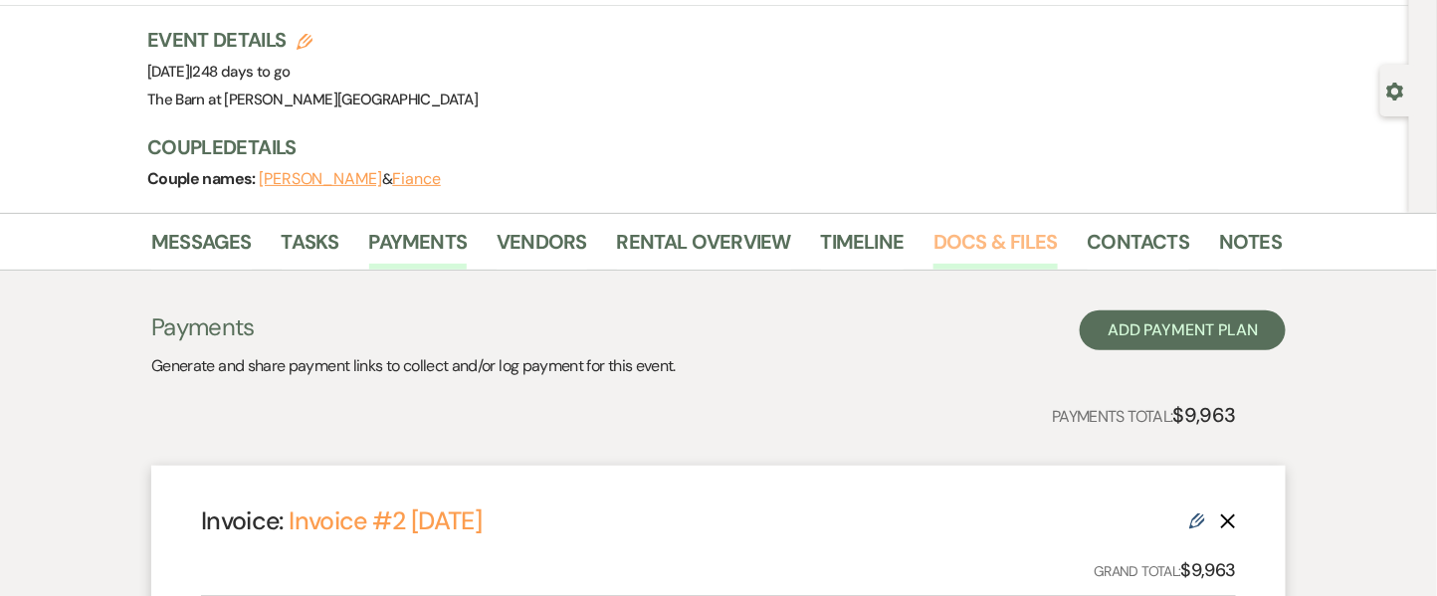
click at [946, 262] on link "Docs & Files" at bounding box center [995, 248] width 123 height 44
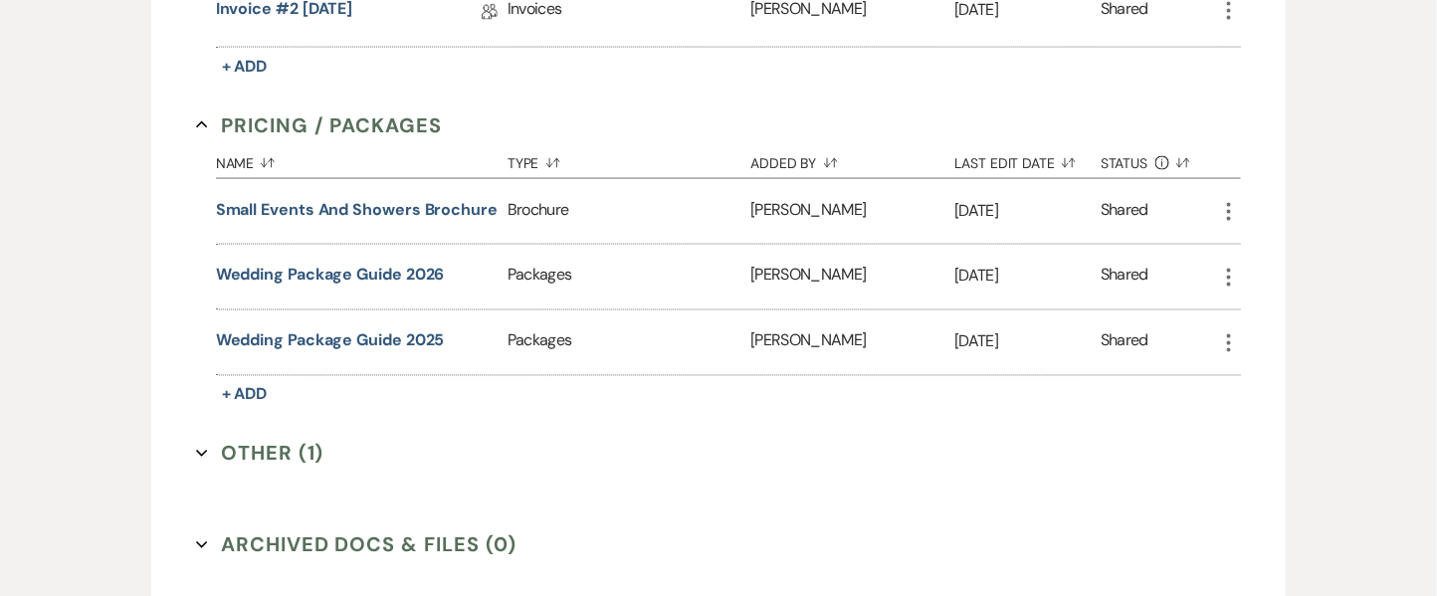
scroll to position [1016, 0]
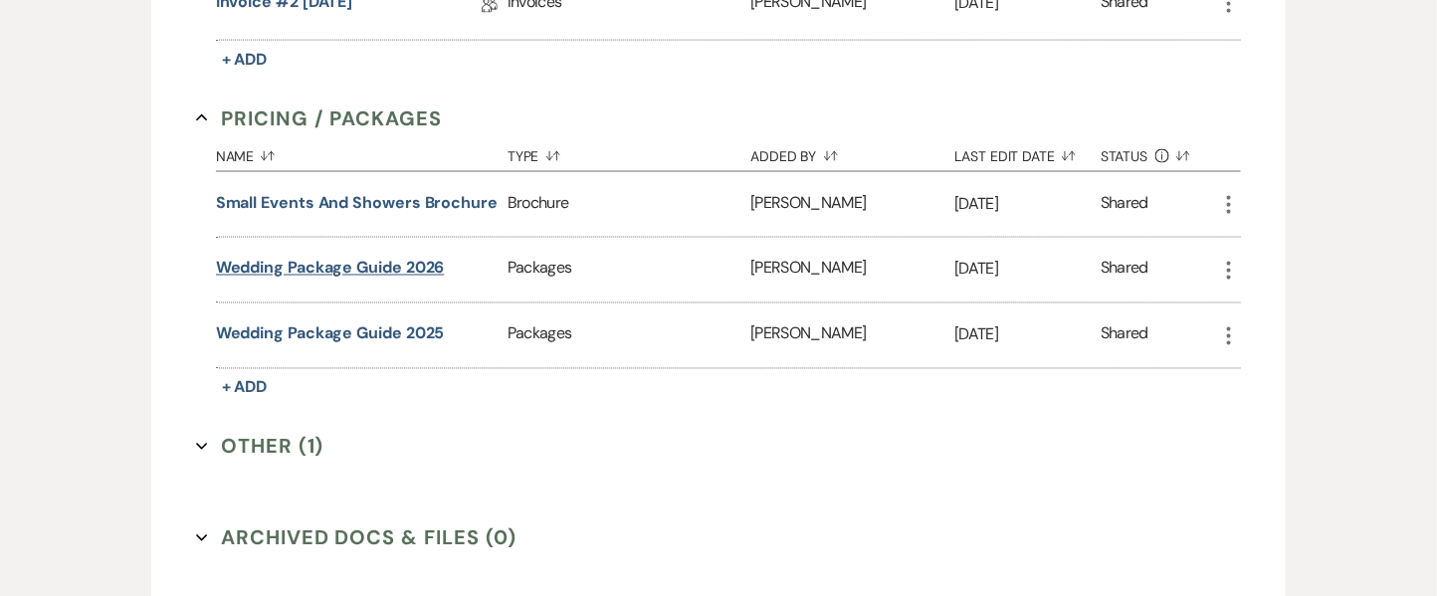
click at [274, 270] on button "Wedding Package Guide 2026" at bounding box center [330, 269] width 229 height 24
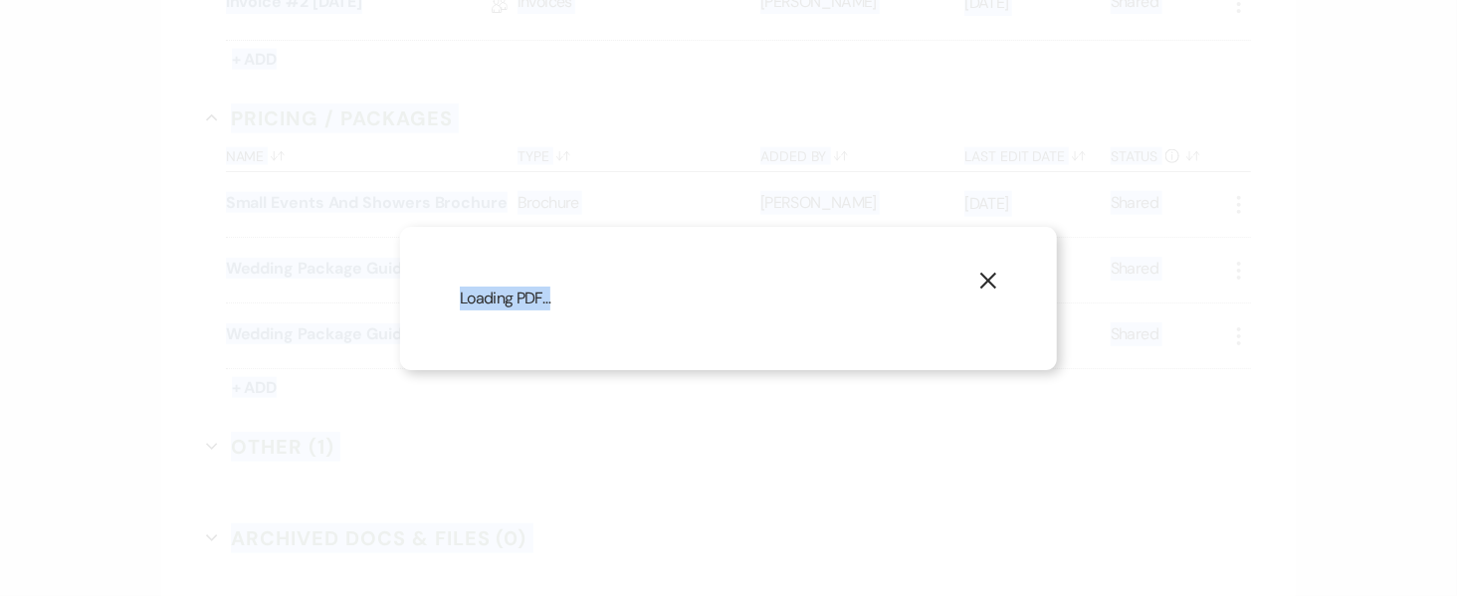
drag, startPoint x: 851, startPoint y: 257, endPoint x: 704, endPoint y: -161, distance: 443.2
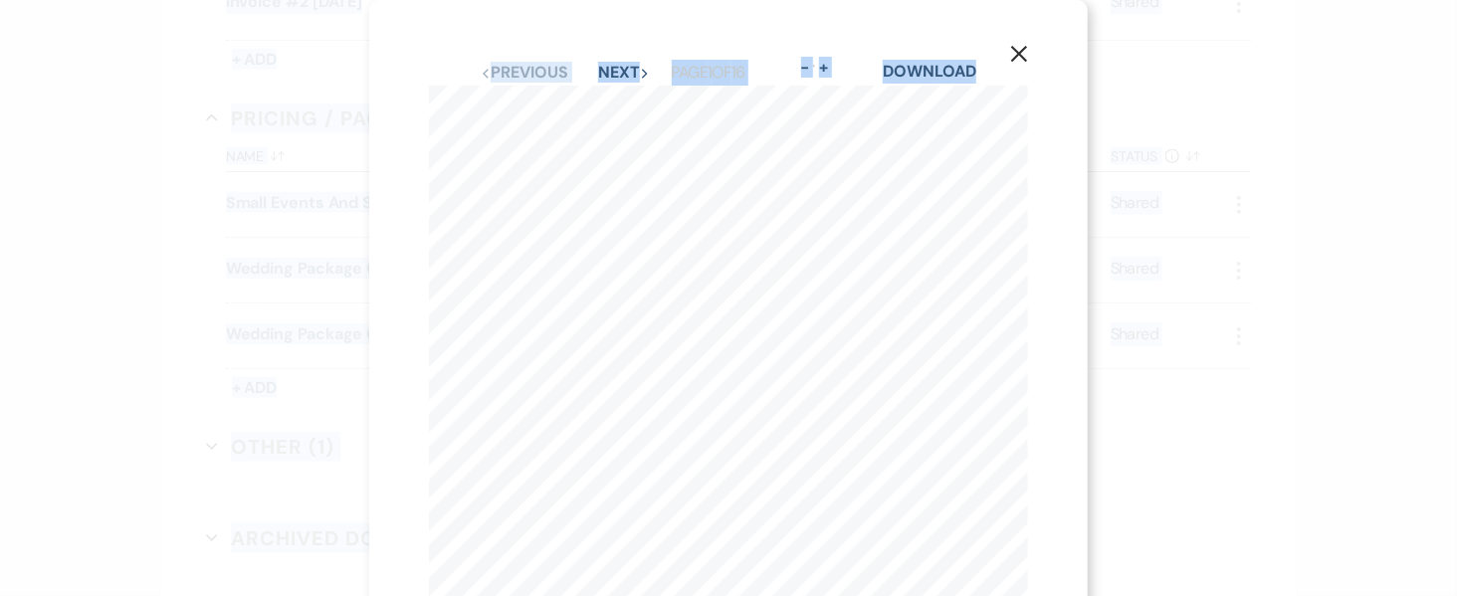
click at [1020, 58] on icon "X" at bounding box center [1019, 54] width 18 height 18
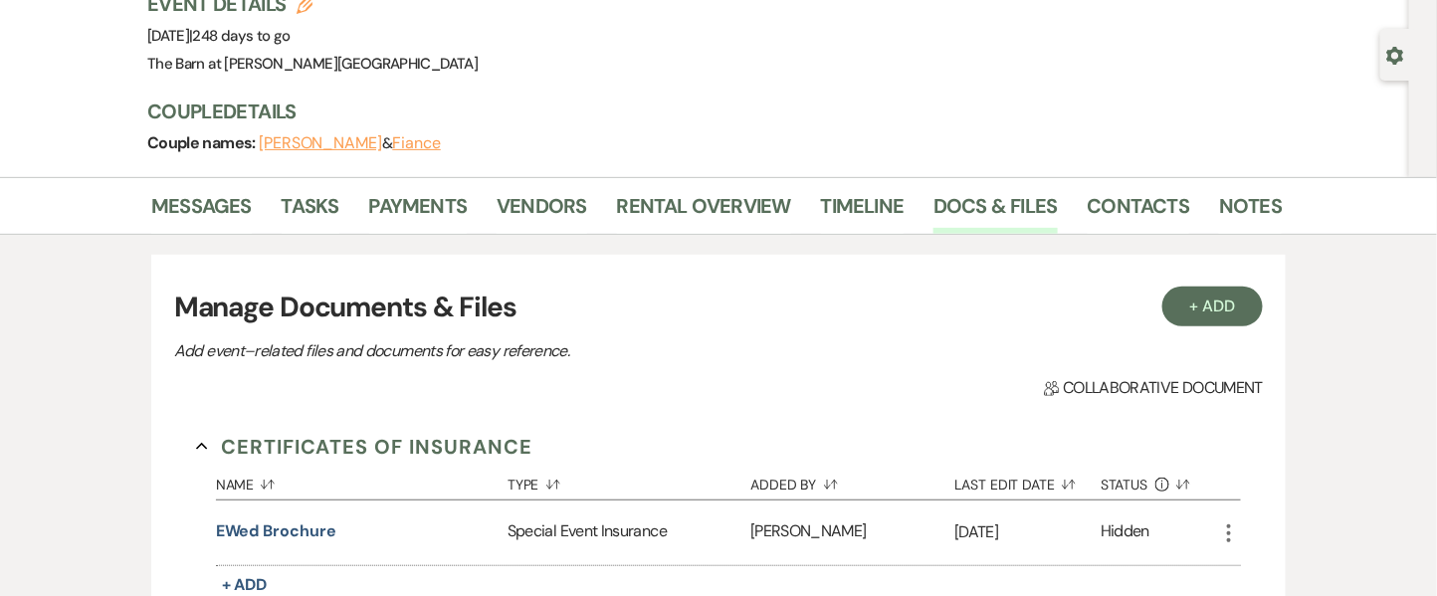
scroll to position [0, 0]
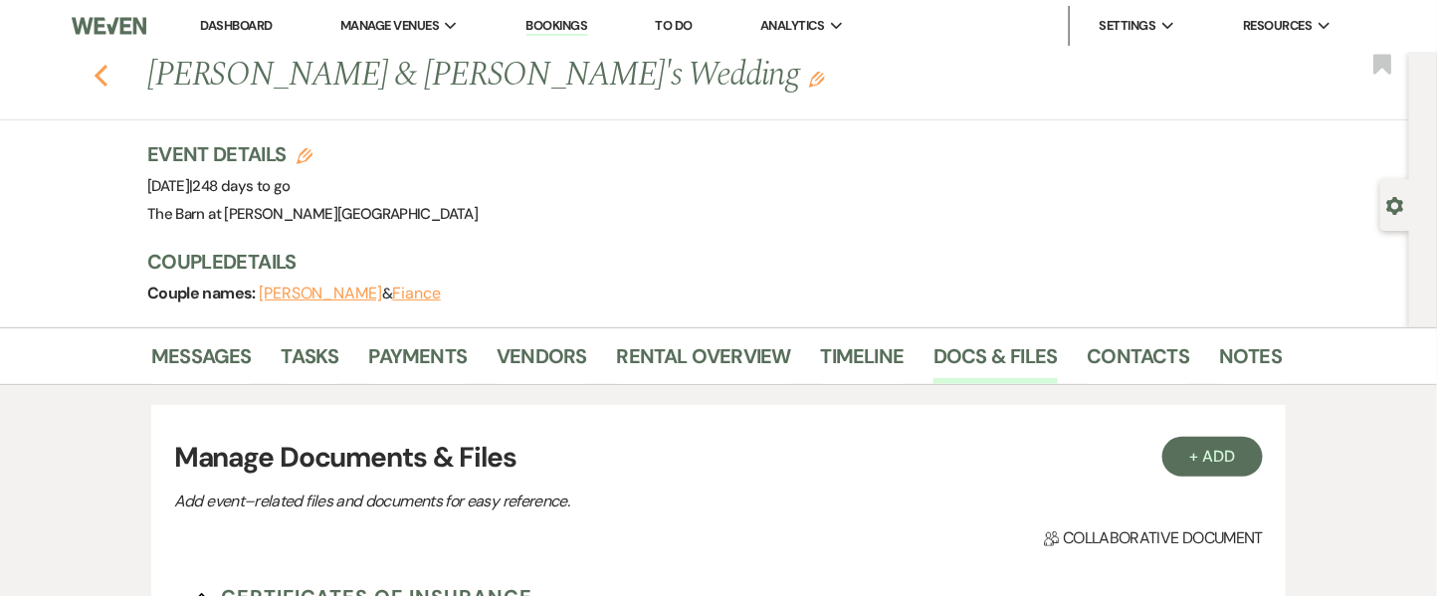
click at [105, 73] on icon "Previous" at bounding box center [101, 76] width 15 height 24
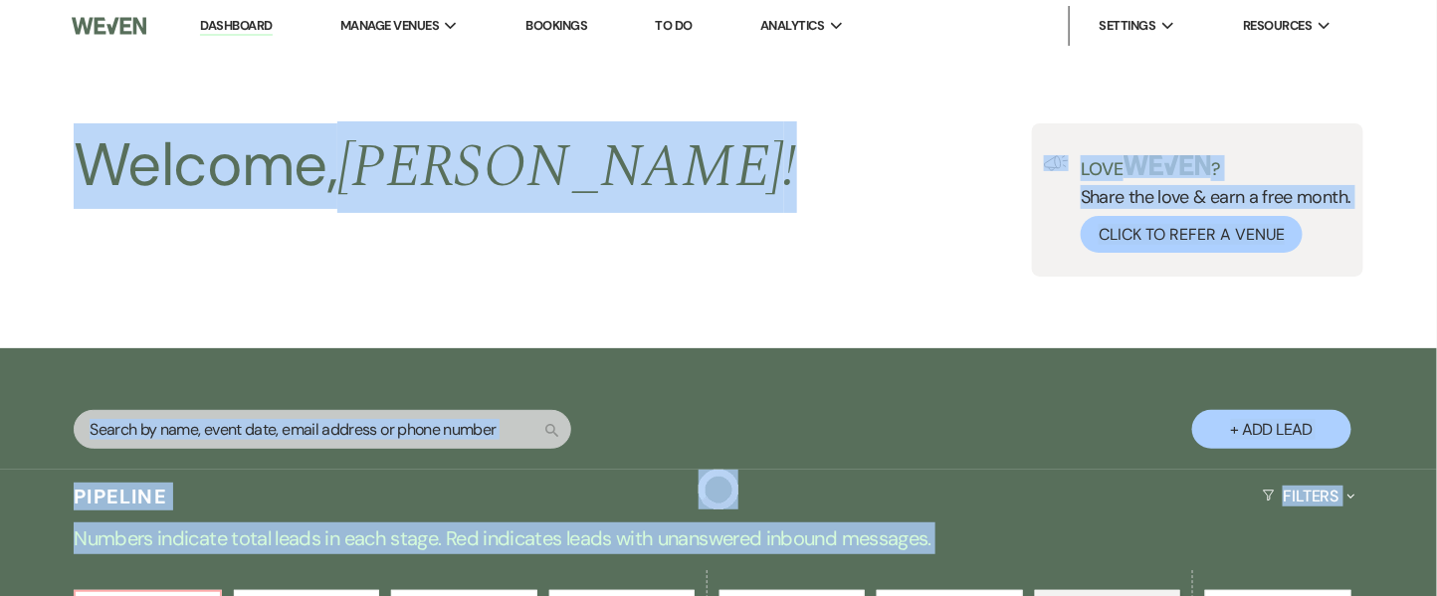
scroll to position [2021, 0]
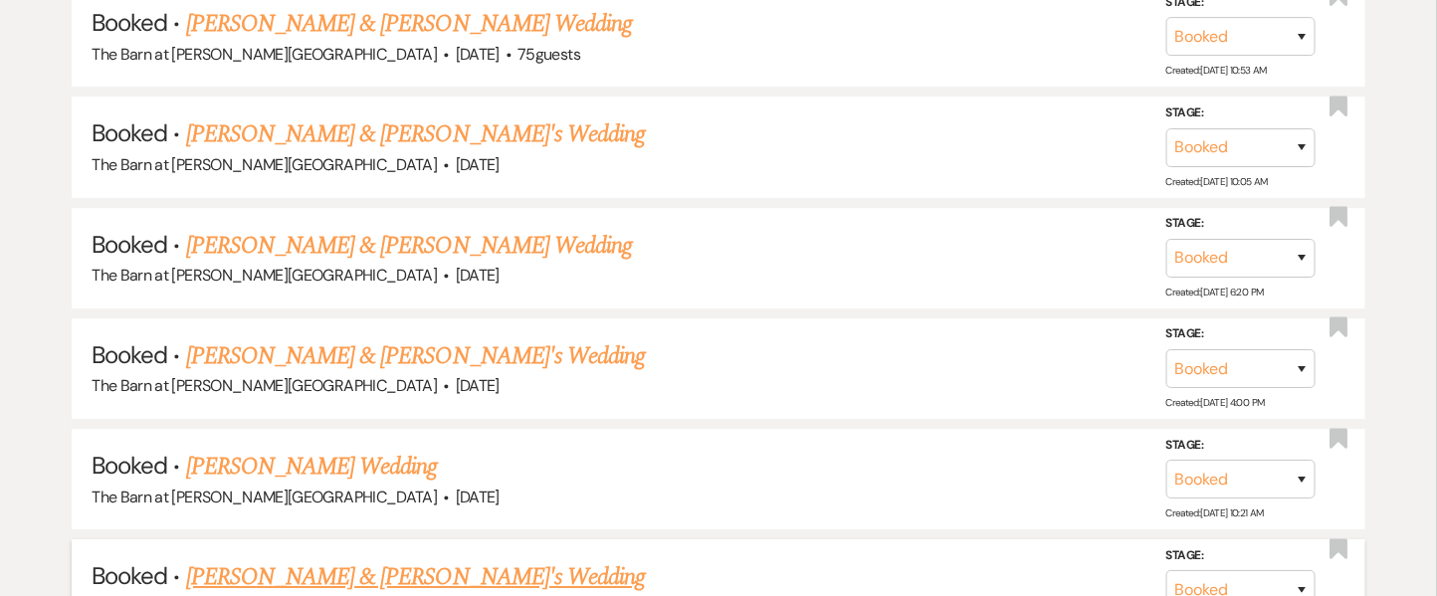
click at [394, 559] on link "[PERSON_NAME] & [PERSON_NAME]'s Wedding" at bounding box center [416, 577] width 460 height 36
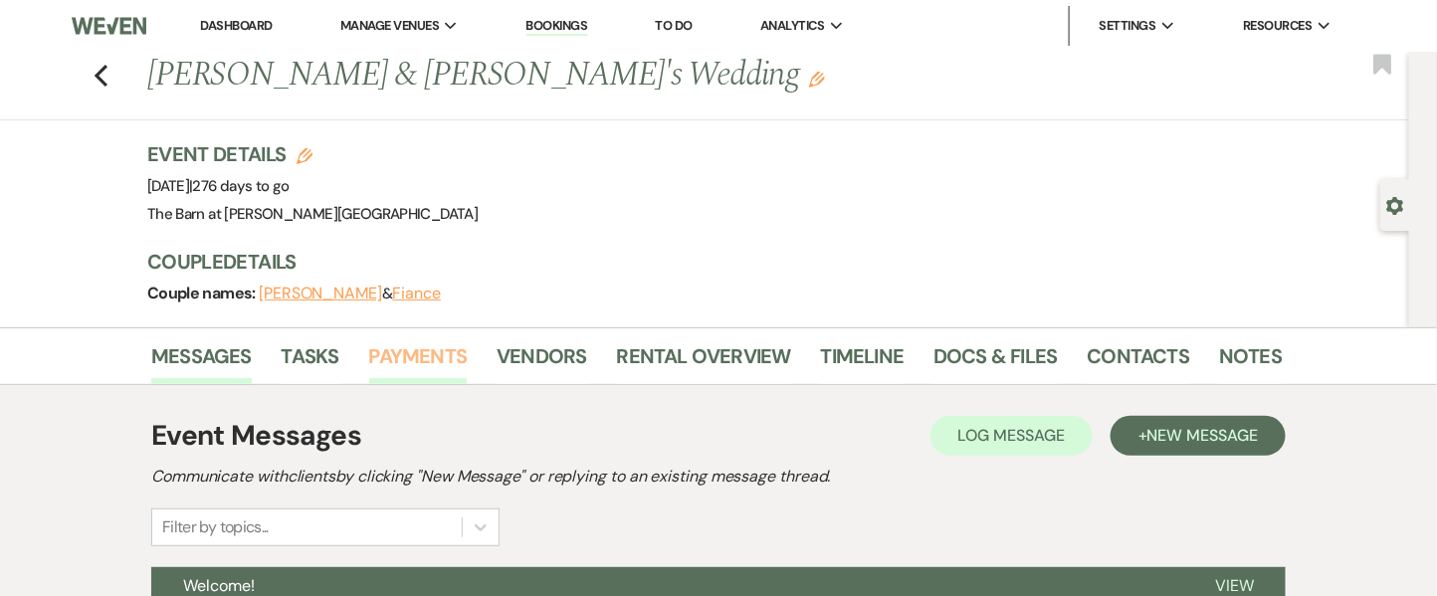
click at [390, 347] on link "Payments" at bounding box center [418, 362] width 99 height 44
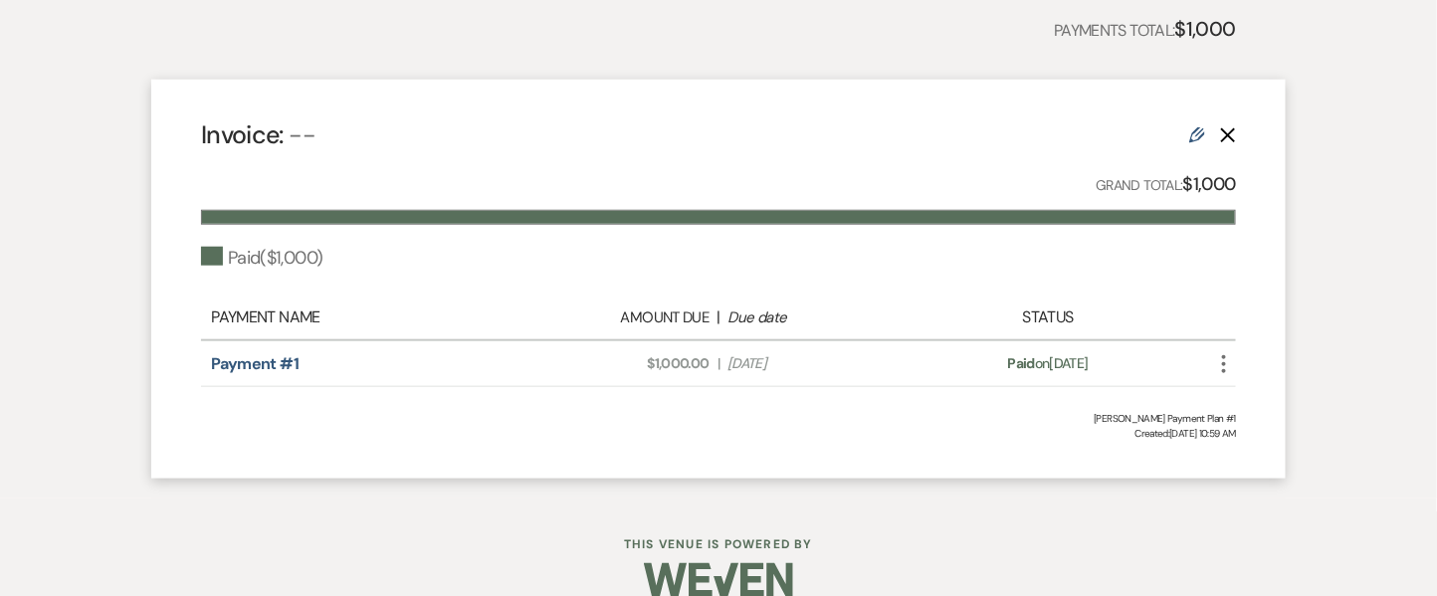
scroll to position [528, 0]
